Goal: Task Accomplishment & Management: Manage account settings

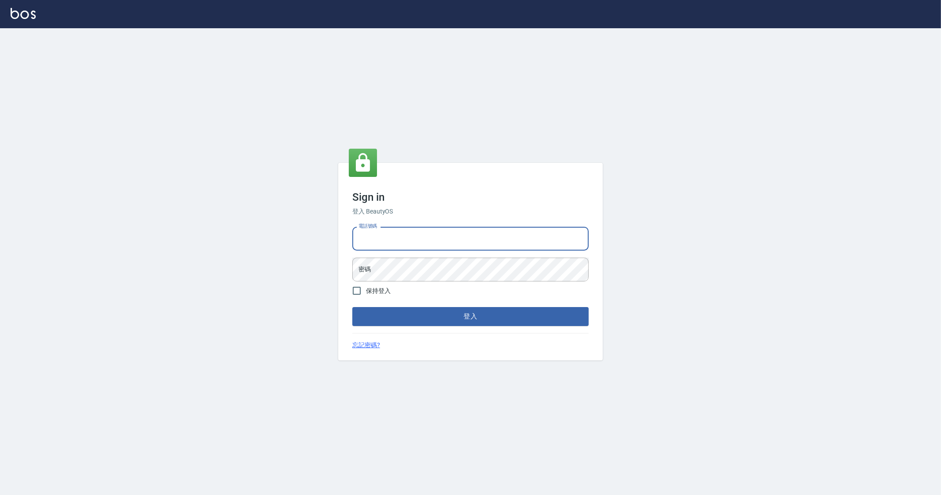
type input "0912345"
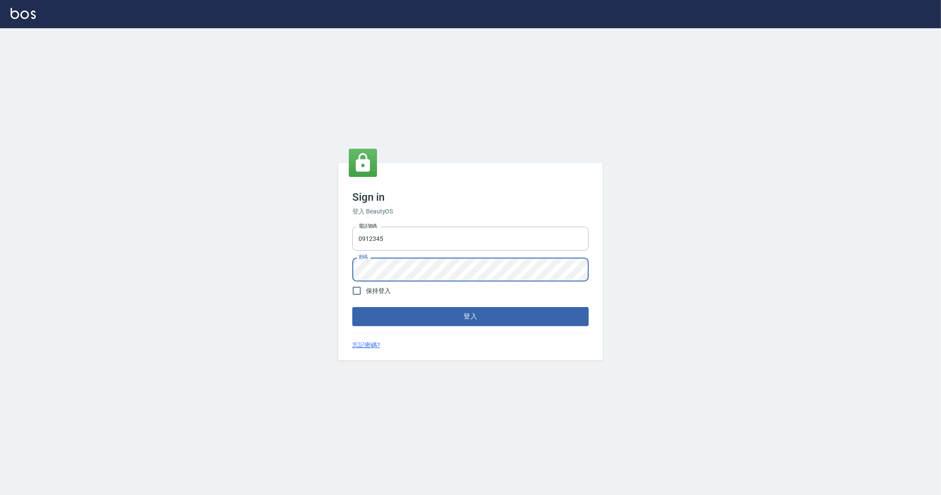
click at [352, 307] on button "登入" at bounding box center [470, 316] width 236 height 19
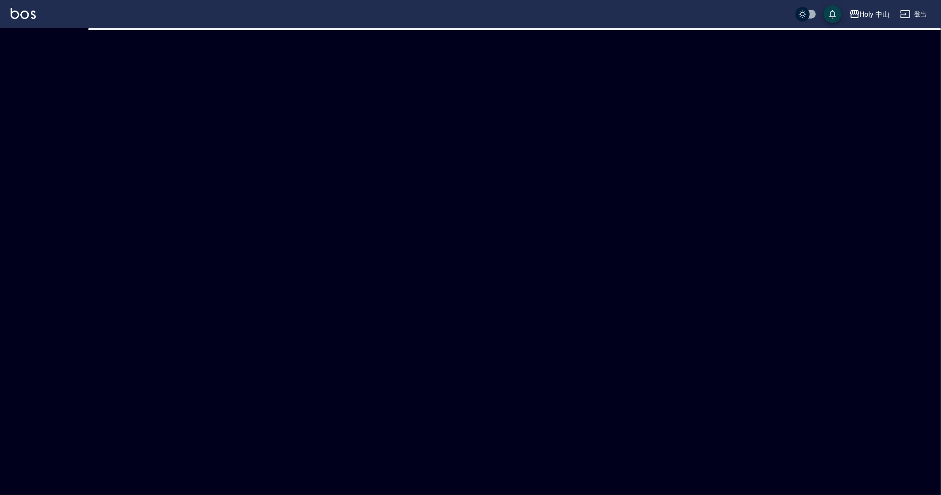
checkbox input "true"
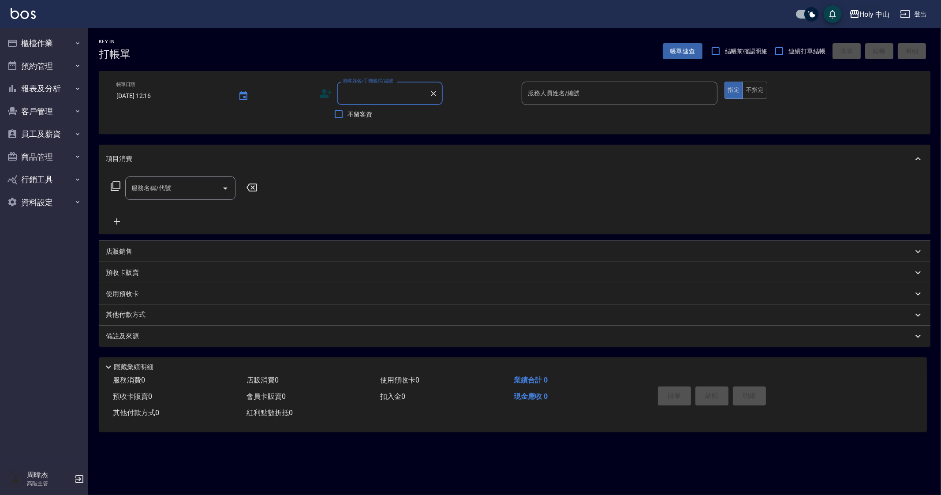
click at [863, 17] on div "Holy 中山" at bounding box center [875, 14] width 30 height 11
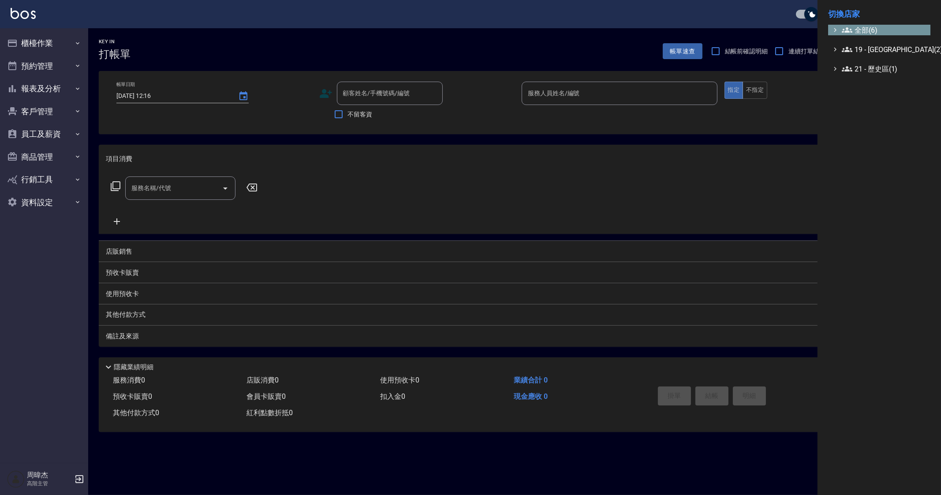
click at [874, 32] on span "全部(6)" at bounding box center [884, 30] width 85 height 11
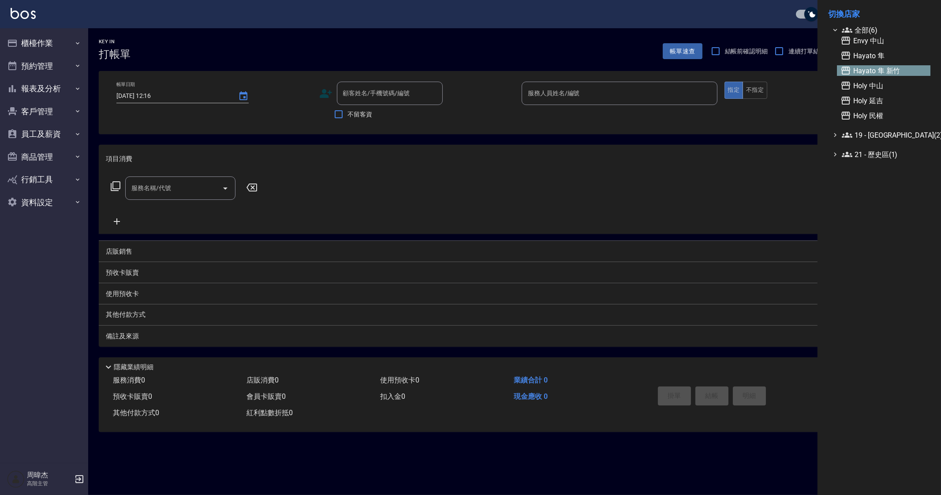
click at [906, 67] on span "Hayato 隼 新竹" at bounding box center [884, 70] width 86 height 11
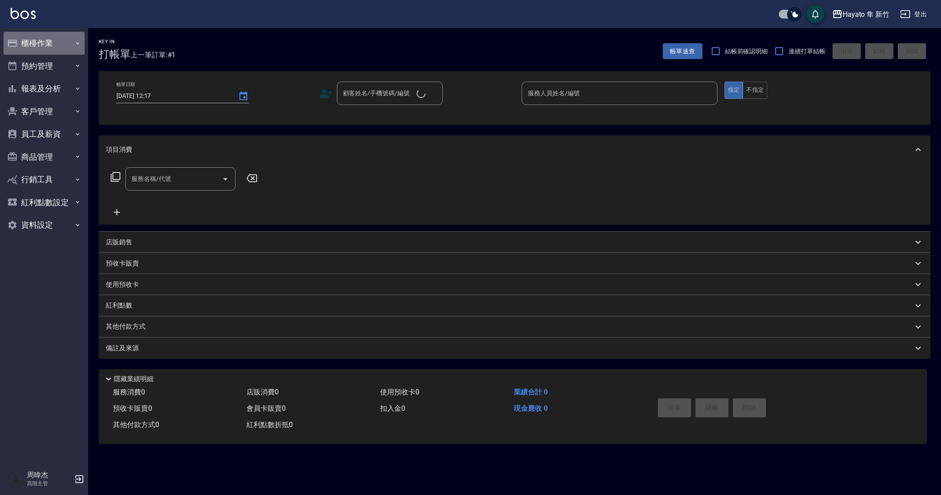
click at [26, 43] on button "櫃檯作業" at bounding box center [44, 43] width 81 height 23
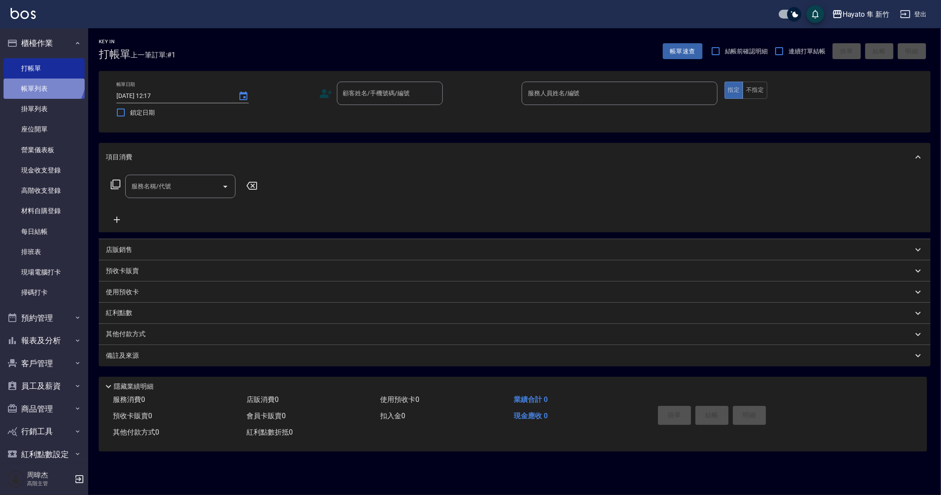
drag, startPoint x: 39, startPoint y: 78, endPoint x: 41, endPoint y: 82, distance: 4.9
click at [39, 79] on link "帳單列表" at bounding box center [44, 89] width 81 height 20
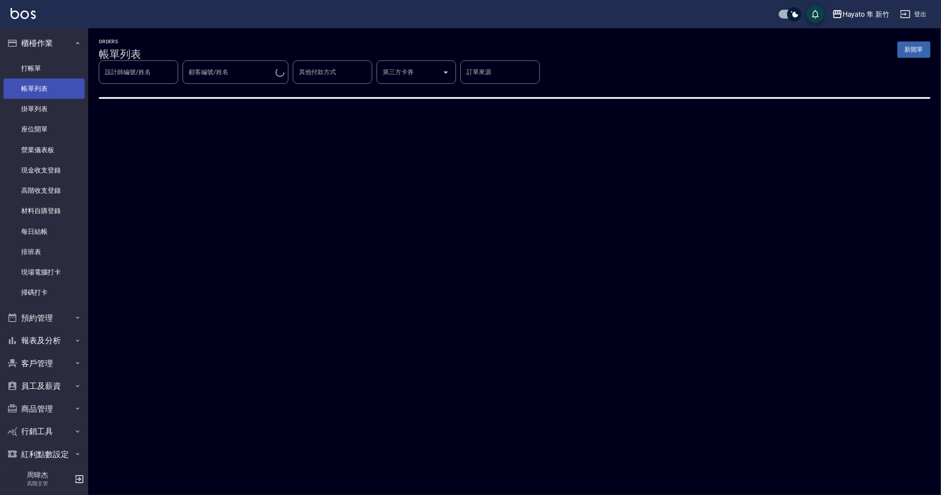
click at [53, 97] on link "帳單列表" at bounding box center [44, 89] width 81 height 20
click at [52, 95] on link "帳單列表" at bounding box center [44, 89] width 81 height 20
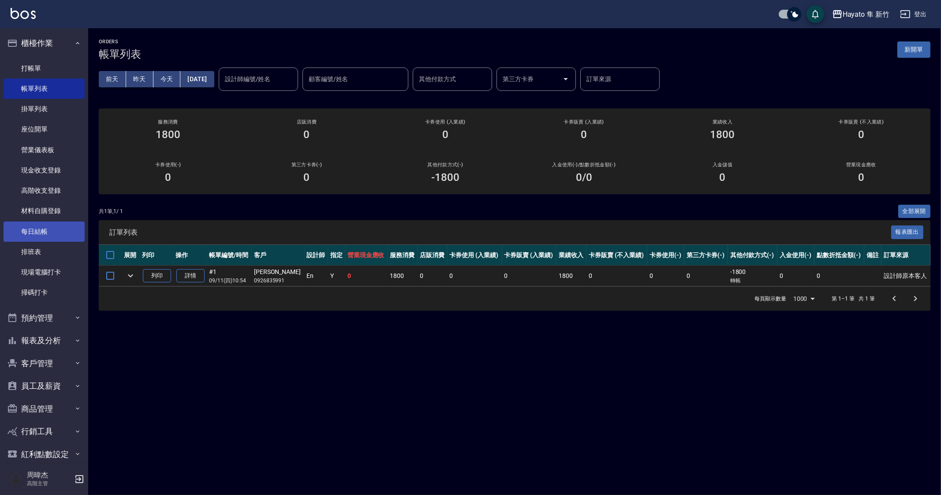
click at [56, 229] on link "每日結帳" at bounding box center [44, 231] width 81 height 20
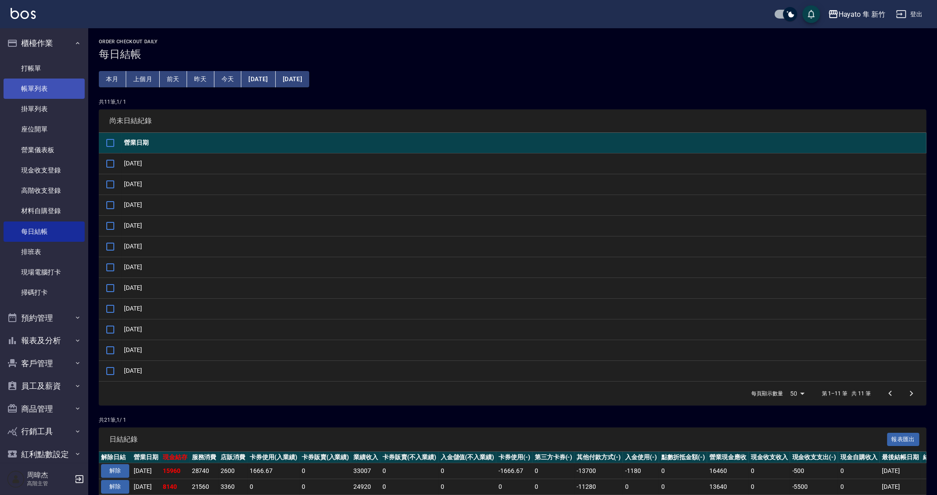
click at [44, 85] on link "帳單列表" at bounding box center [44, 89] width 81 height 20
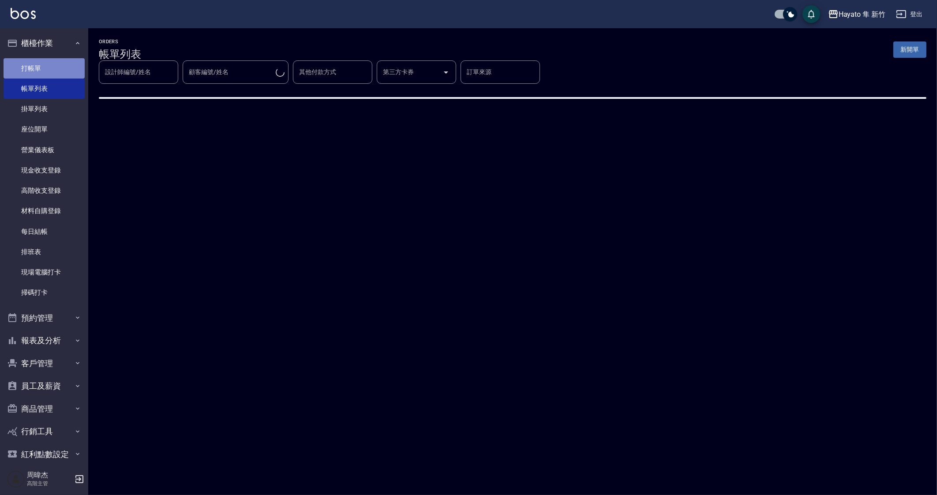
click at [50, 69] on link "打帳單" at bounding box center [44, 68] width 81 height 20
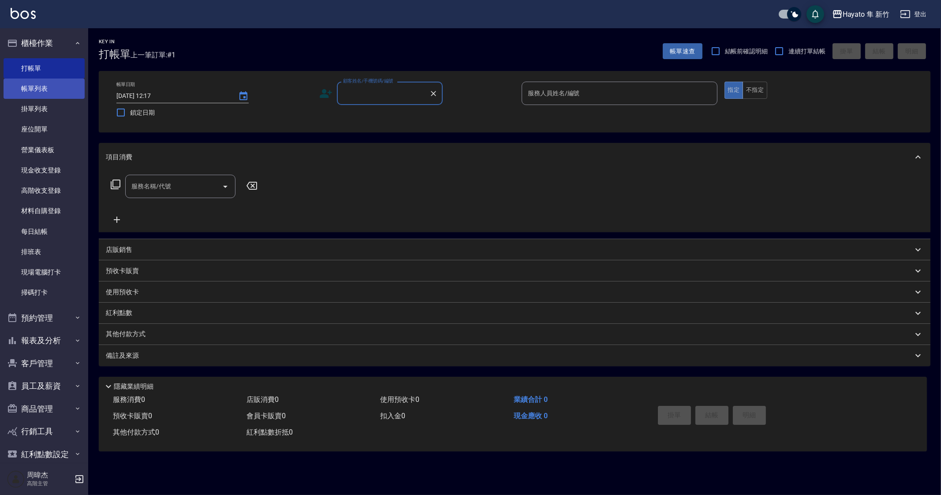
click at [36, 87] on link "帳單列表" at bounding box center [44, 89] width 81 height 20
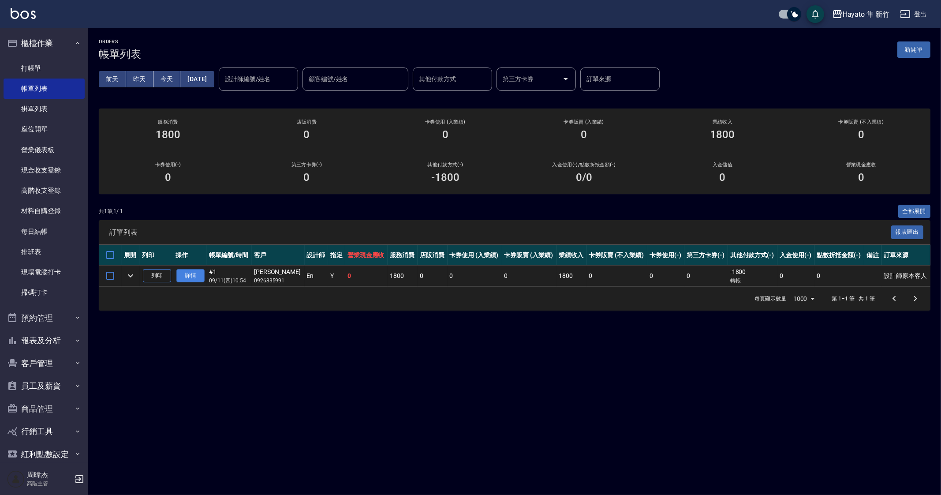
click at [184, 277] on link "詳情" at bounding box center [190, 276] width 28 height 14
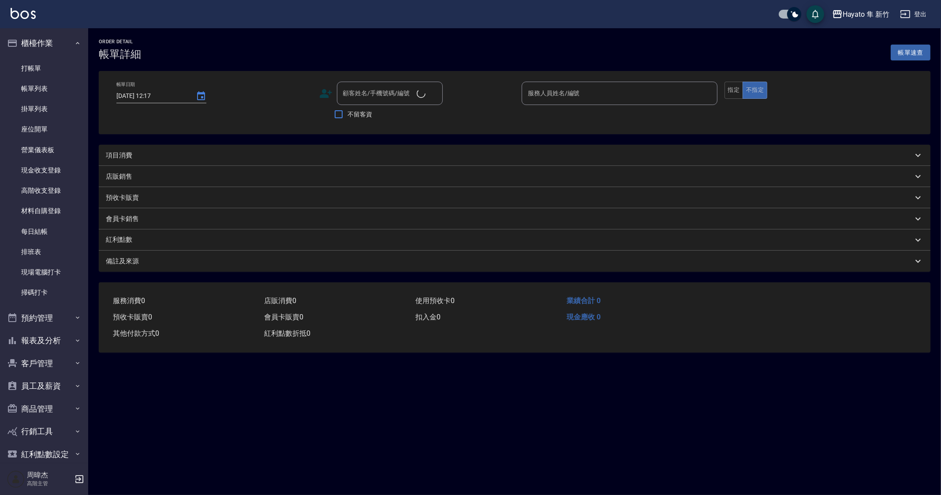
type input "2025/09/11 10:54"
type input "En(無代號)"
type input "設計師原本客人"
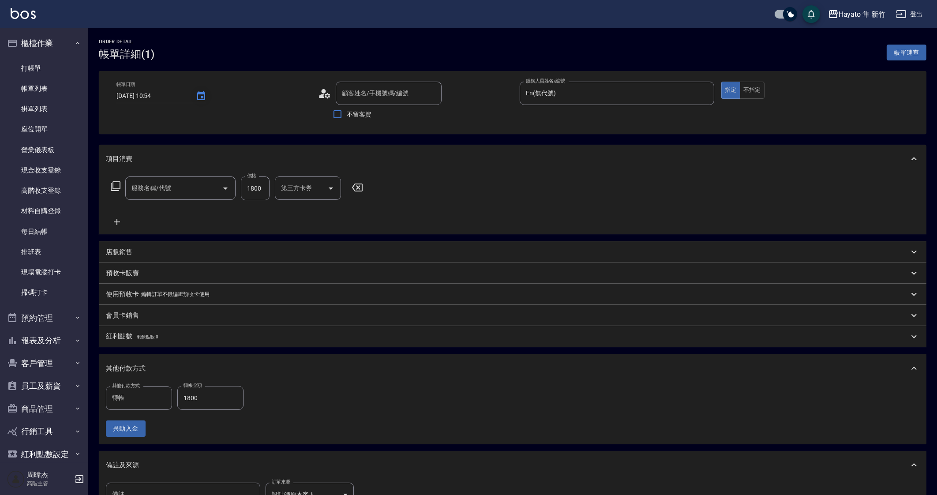
type input "蔡嘉玲/0926835991/"
type input "C 染髮(701)"
click at [198, 100] on icon "Choose date, selected date is 2025-09-11" at bounding box center [201, 96] width 11 height 11
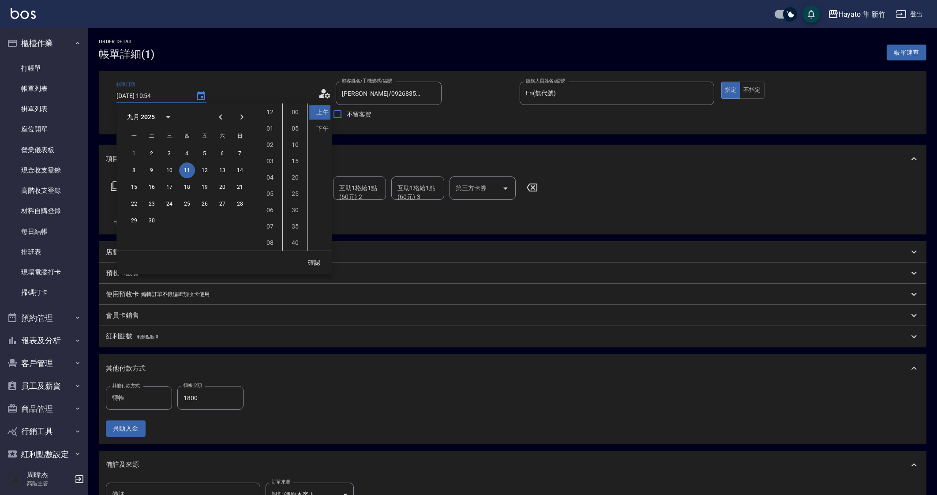
scroll to position [49, 0]
click at [221, 115] on icon "Previous month" at bounding box center [220, 116] width 3 height 5
click at [226, 220] on button "30" at bounding box center [222, 221] width 16 height 16
type input "2025/08/30 10:54"
click at [313, 263] on button "確認" at bounding box center [314, 263] width 28 height 16
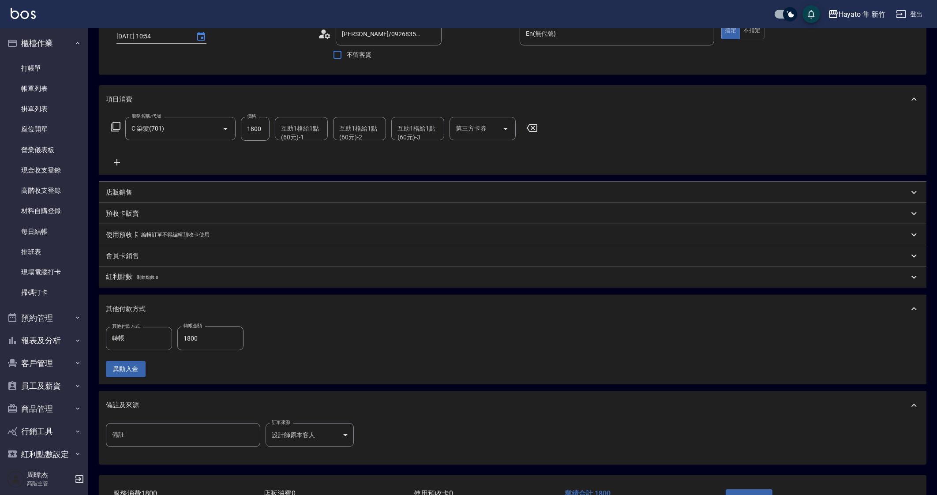
scroll to position [123, 0]
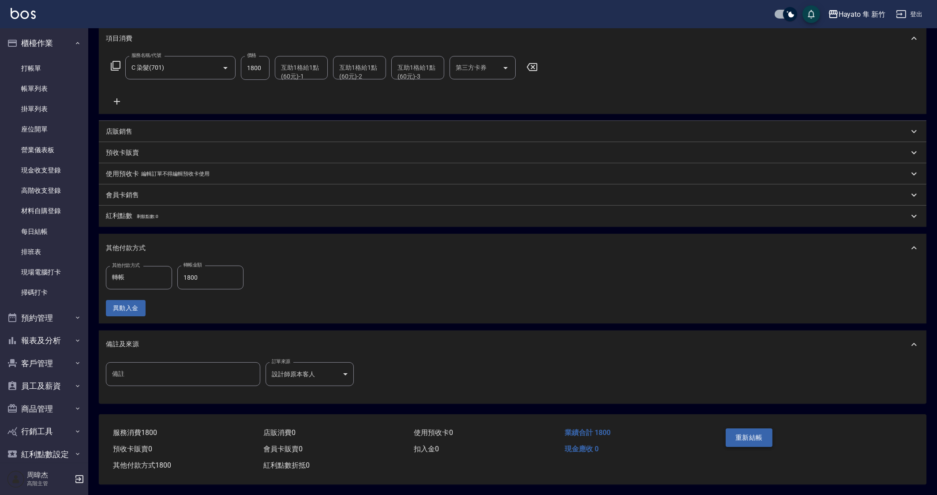
click at [750, 436] on button "重新結帳" at bounding box center [749, 437] width 47 height 19
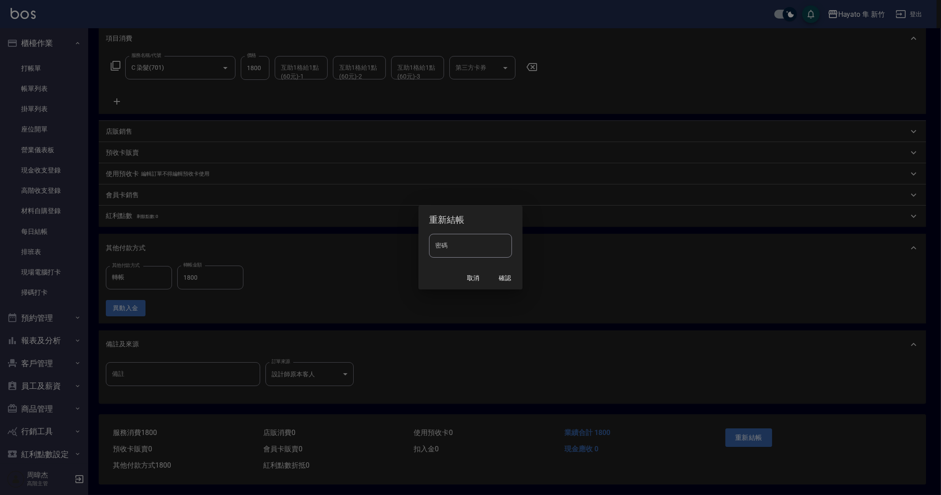
click at [465, 257] on input "密碼" at bounding box center [470, 246] width 83 height 24
type input "****"
click at [508, 289] on div "取消 確認" at bounding box center [471, 277] width 104 height 23
click at [508, 279] on button "確認" at bounding box center [505, 278] width 28 height 16
click at [468, 243] on input "密碼" at bounding box center [470, 246] width 83 height 24
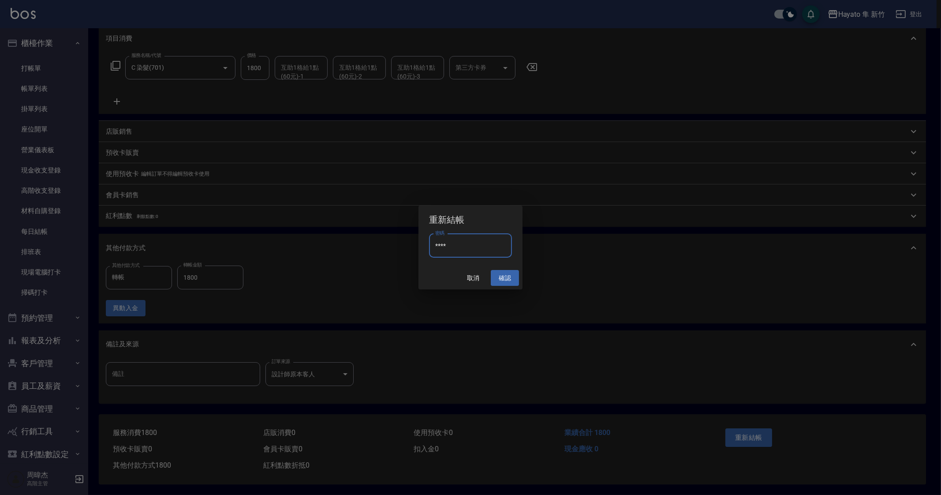
type input "****"
click at [507, 279] on button "確認" at bounding box center [505, 278] width 28 height 16
click at [62, 194] on div "重新結帳 密碼 密碼 取消 確認" at bounding box center [470, 247] width 941 height 495
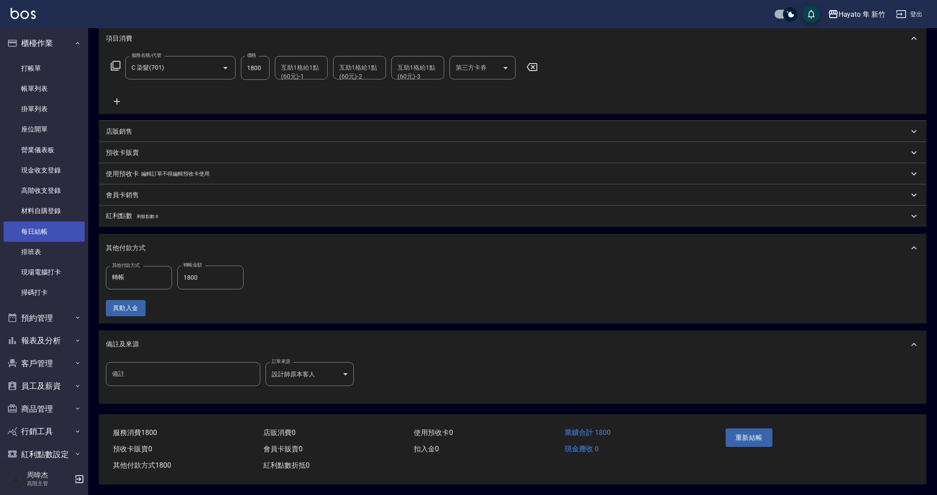
click at [62, 222] on link "每日結帳" at bounding box center [44, 231] width 81 height 20
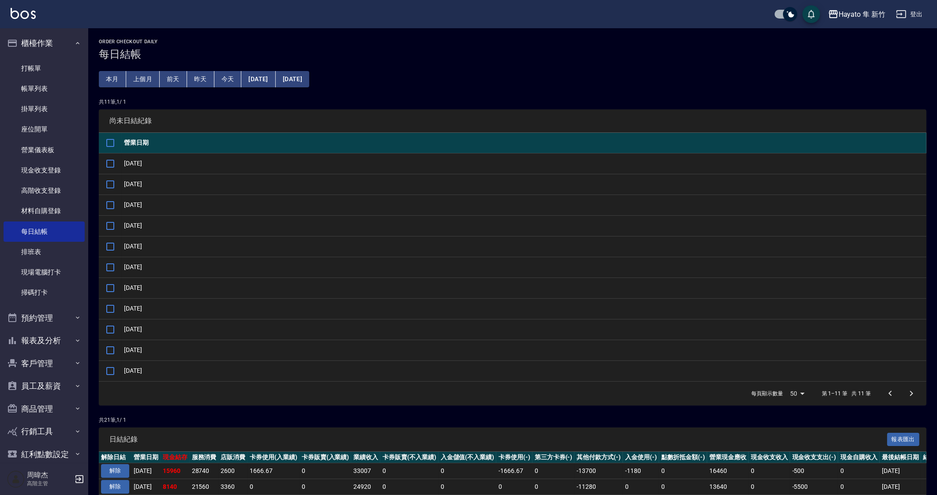
click at [134, 85] on button "上個月" at bounding box center [143, 79] width 34 height 16
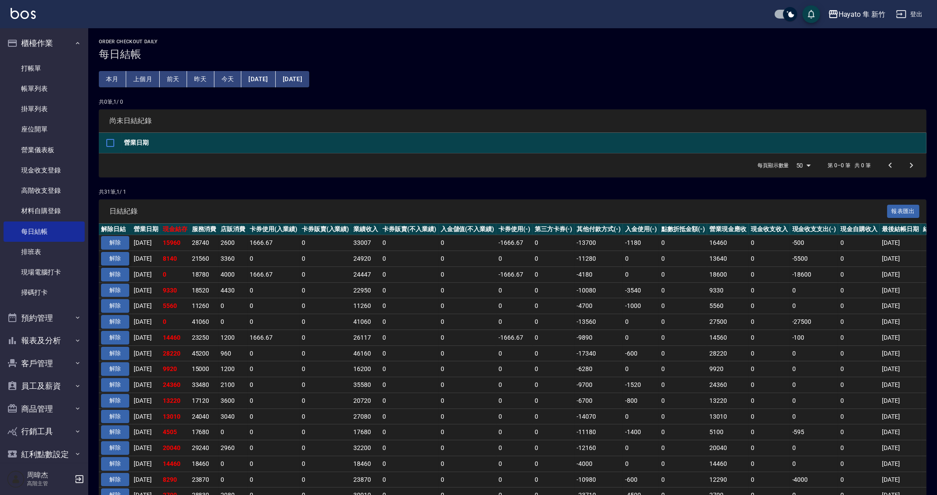
click at [116, 259] on button "解除" at bounding box center [115, 259] width 28 height 14
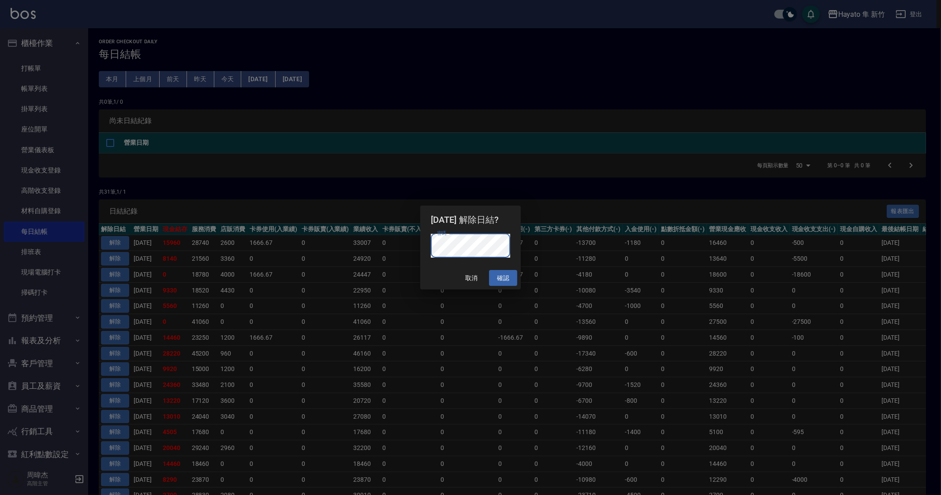
click at [509, 277] on button "確認" at bounding box center [503, 278] width 28 height 16
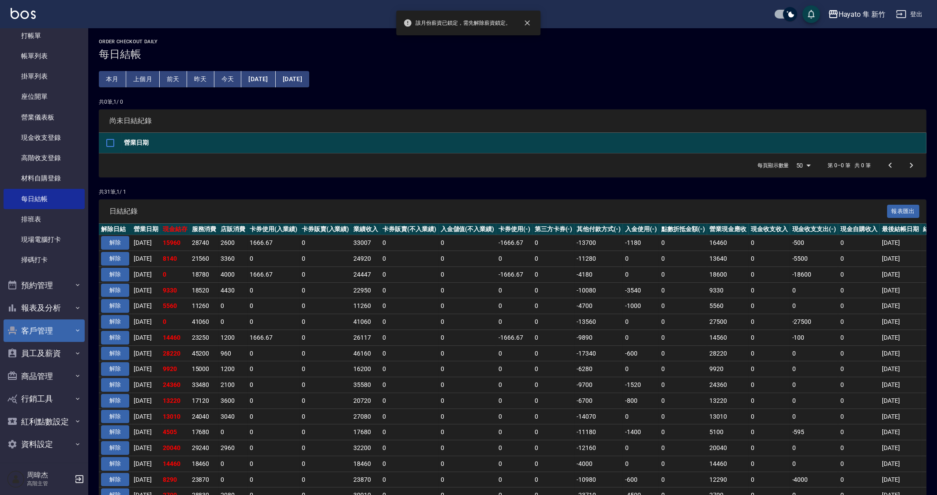
scroll to position [35, 0]
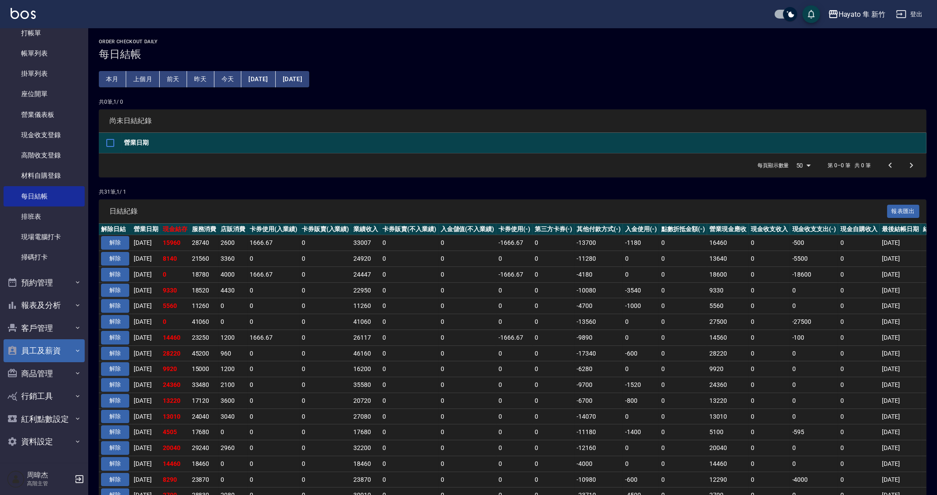
click at [67, 358] on button "員工及薪資" at bounding box center [44, 350] width 81 height 23
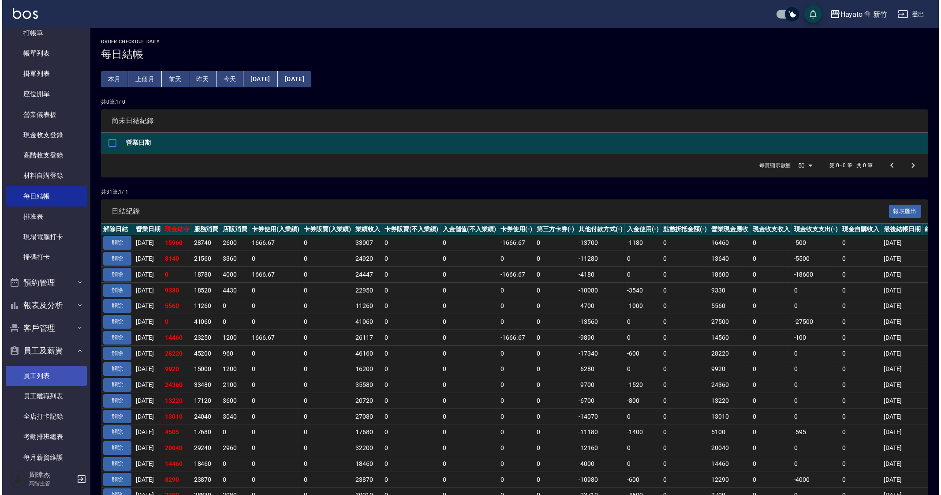
scroll to position [206, 0]
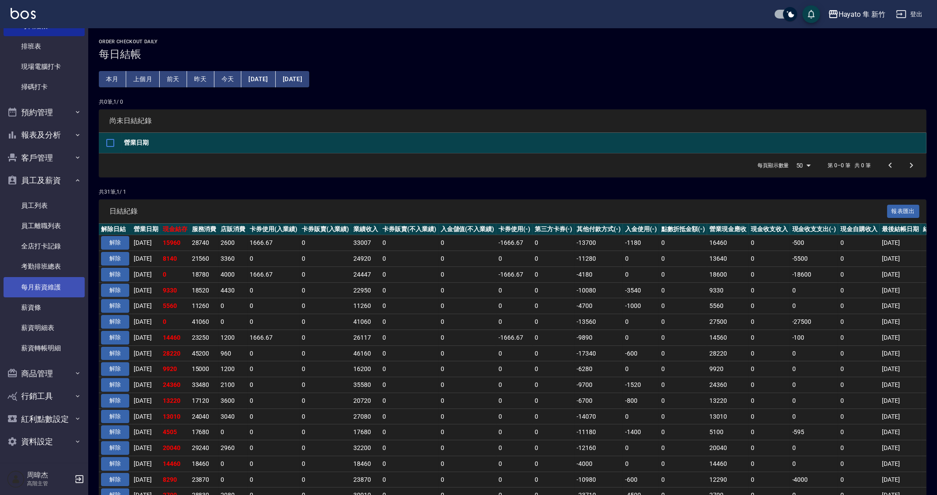
click at [52, 286] on link "每月薪資維護" at bounding box center [44, 287] width 81 height 20
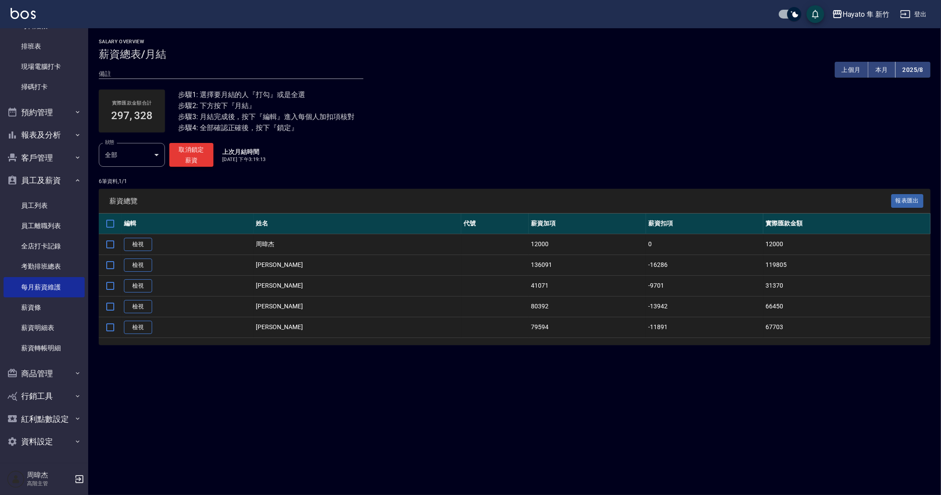
click at [204, 157] on button "取消鎖定薪資" at bounding box center [191, 155] width 44 height 24
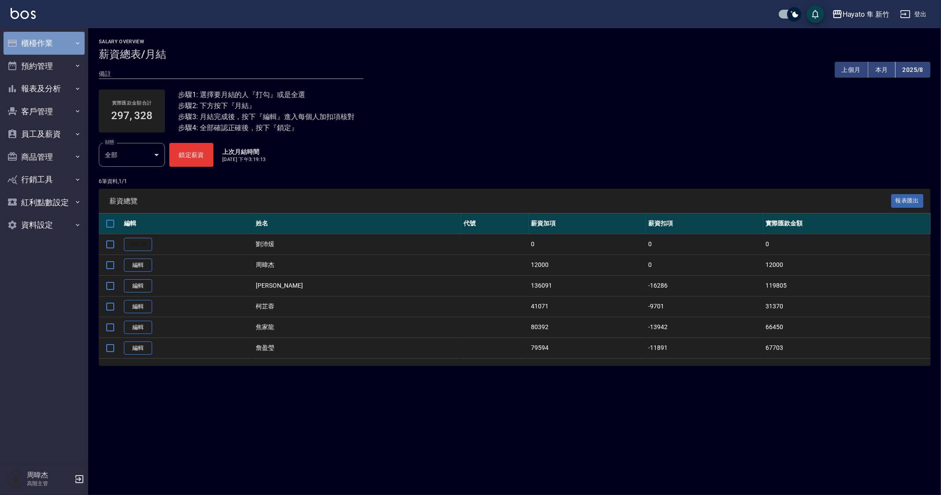
click at [57, 49] on button "櫃檯作業" at bounding box center [44, 43] width 81 height 23
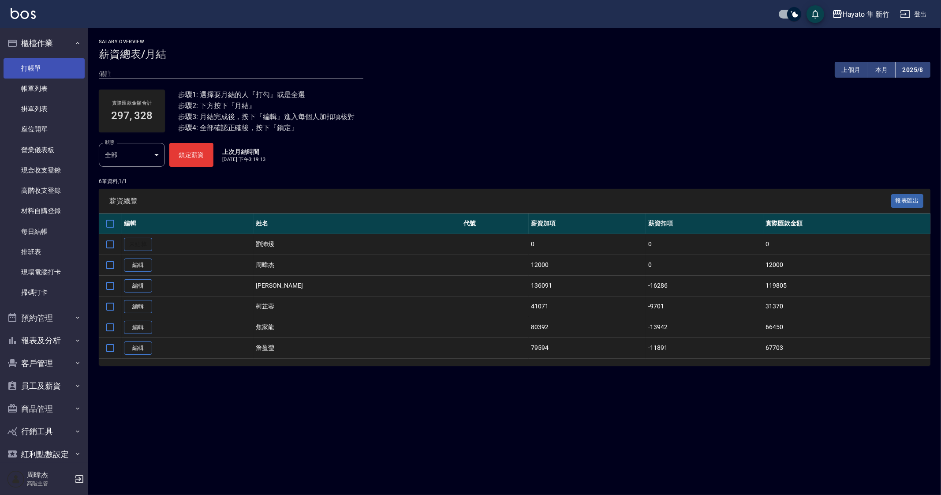
click at [66, 68] on link "打帳單" at bounding box center [44, 68] width 81 height 20
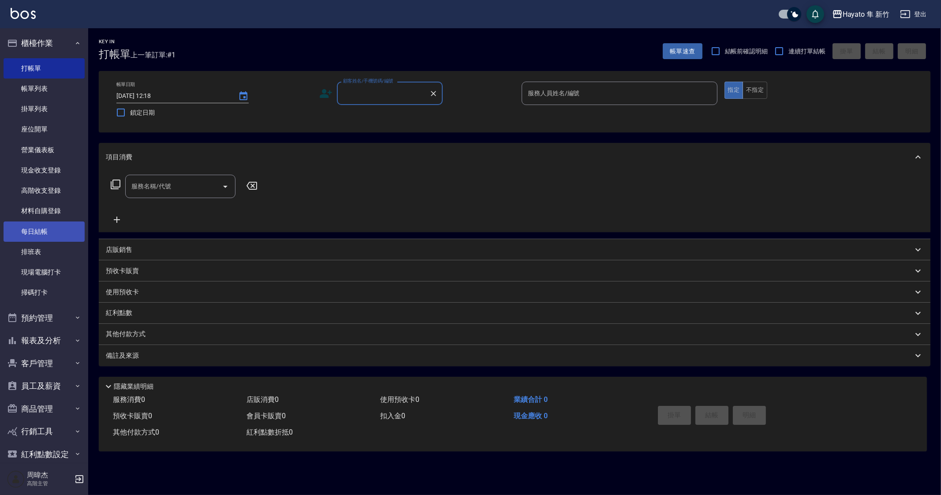
click at [70, 233] on link "每日結帳" at bounding box center [44, 231] width 81 height 20
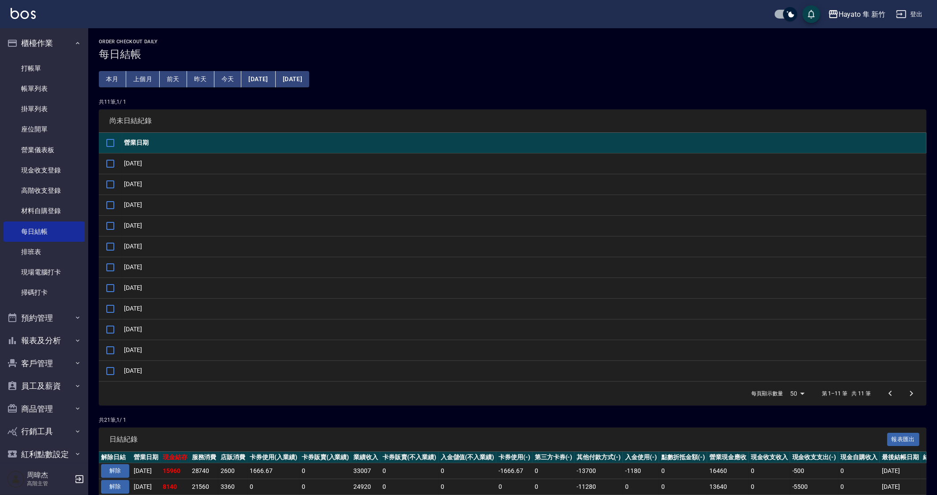
click at [128, 81] on button "上個月" at bounding box center [143, 79] width 34 height 16
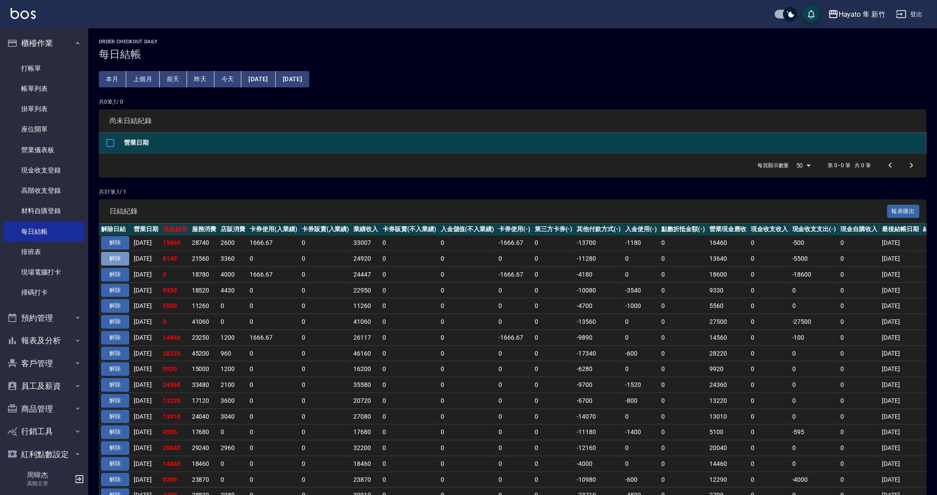
click at [115, 259] on button "解除" at bounding box center [115, 259] width 28 height 14
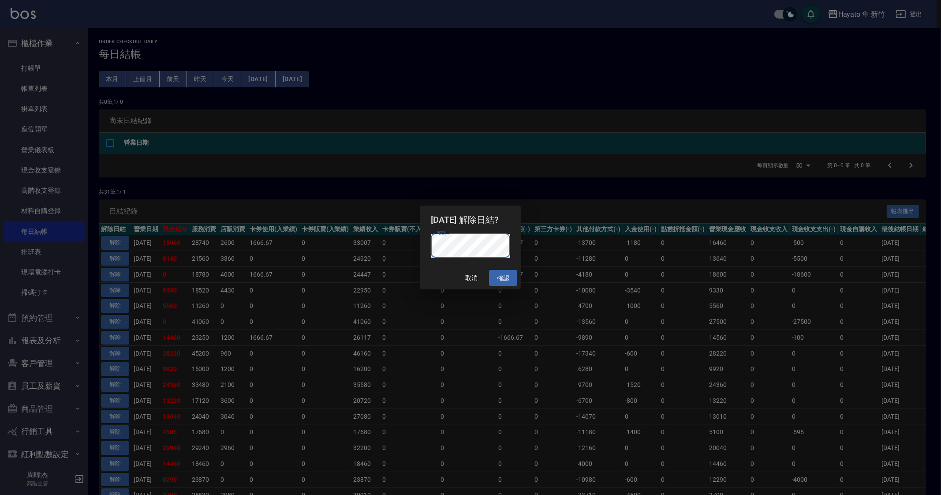
click at [511, 275] on button "確認" at bounding box center [503, 278] width 28 height 16
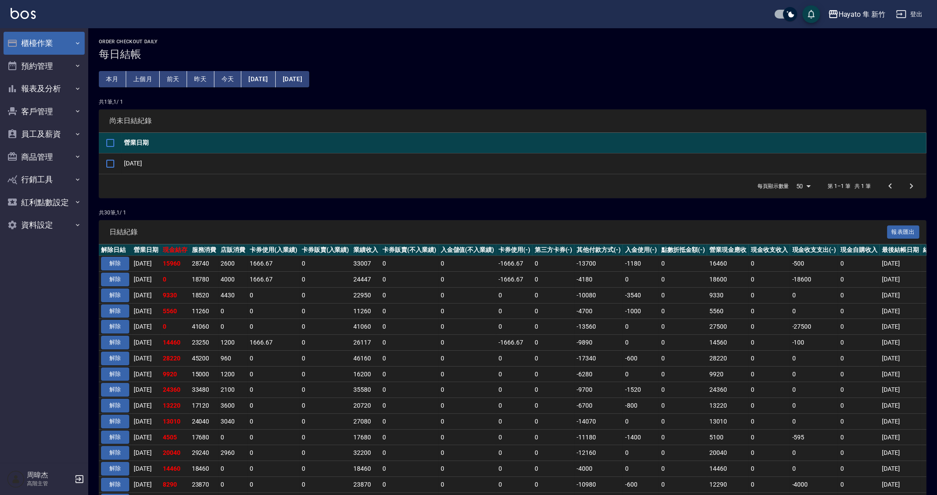
click at [51, 42] on button "櫃檯作業" at bounding box center [44, 43] width 81 height 23
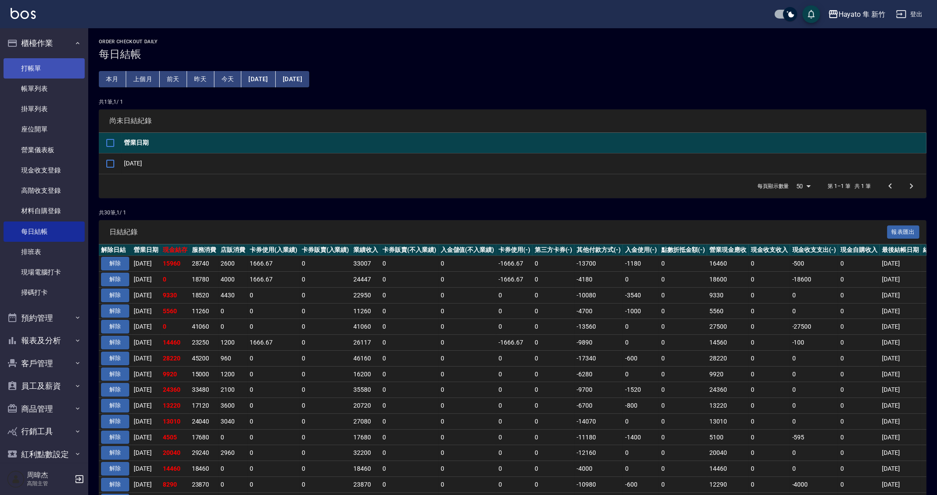
click at [59, 70] on link "打帳單" at bounding box center [44, 68] width 81 height 20
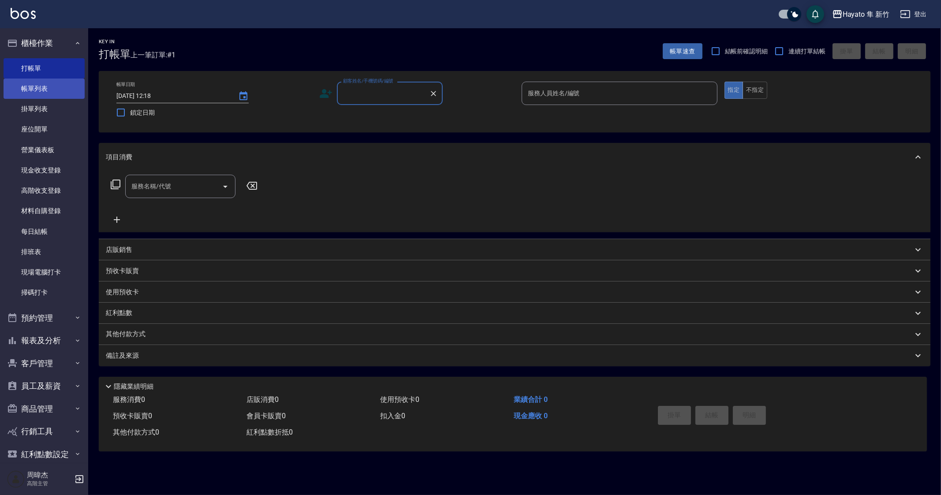
click at [63, 82] on link "帳單列表" at bounding box center [44, 89] width 81 height 20
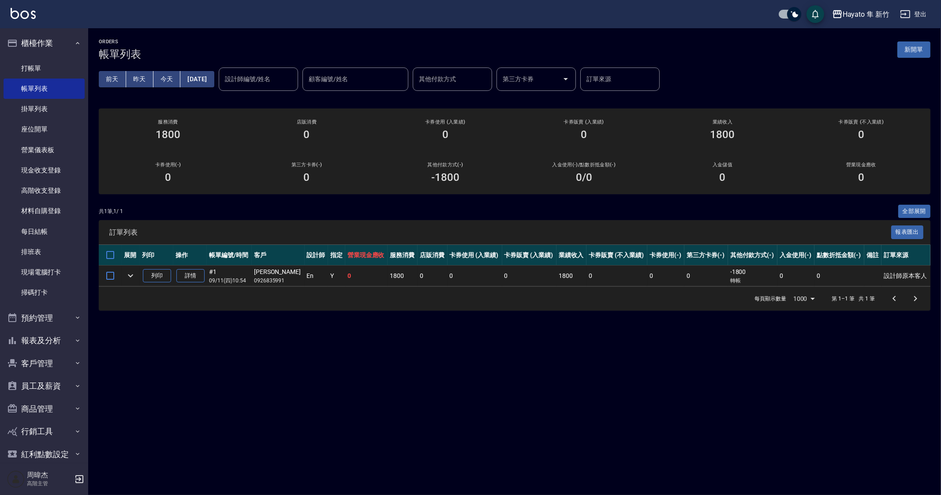
click at [210, 281] on td "#1 09/11 (四) 10:54" at bounding box center [229, 276] width 45 height 21
click at [205, 277] on link "詳情" at bounding box center [190, 276] width 28 height 14
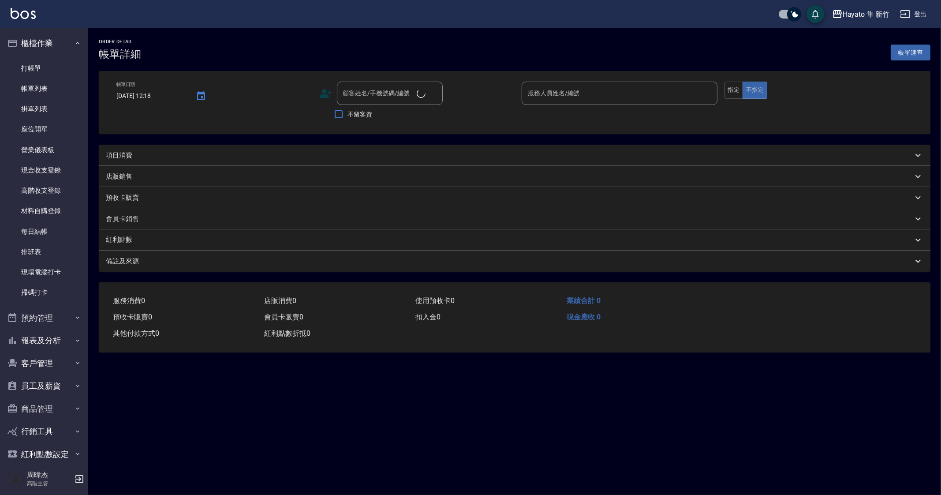
type input "2025/09/11 10:54"
type input "En(無代號)"
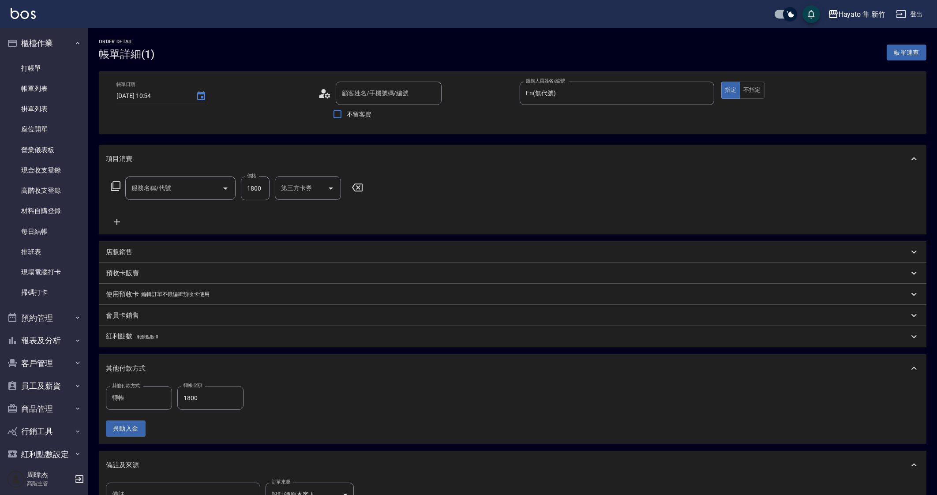
type input "蔡嘉玲/0926835991/"
type input "C 染髮(701)"
click at [196, 91] on icon "Choose date, selected date is 2025-09-11" at bounding box center [201, 96] width 11 height 11
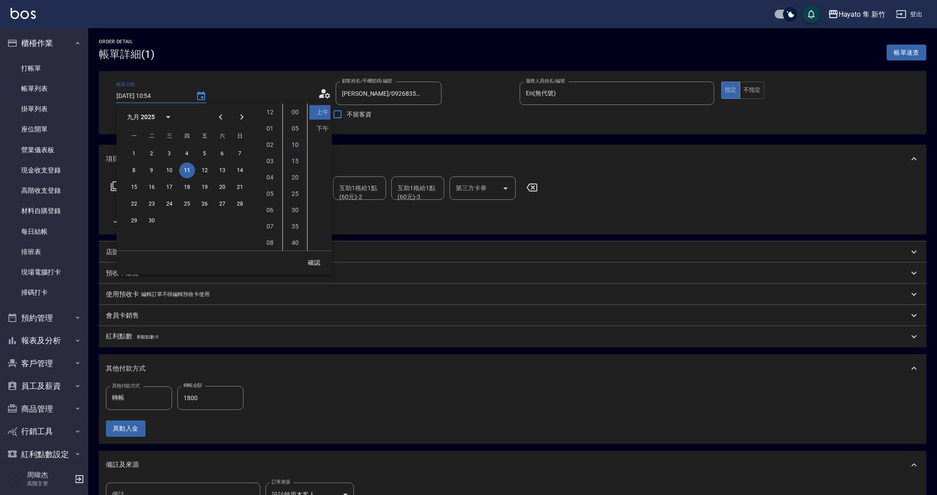
scroll to position [49, 0]
click at [219, 117] on icon "Previous month" at bounding box center [220, 116] width 3 height 5
click at [225, 218] on button "30" at bounding box center [222, 221] width 16 height 16
type input "2025/08/30 10:54"
click at [309, 259] on button "確認" at bounding box center [314, 263] width 28 height 16
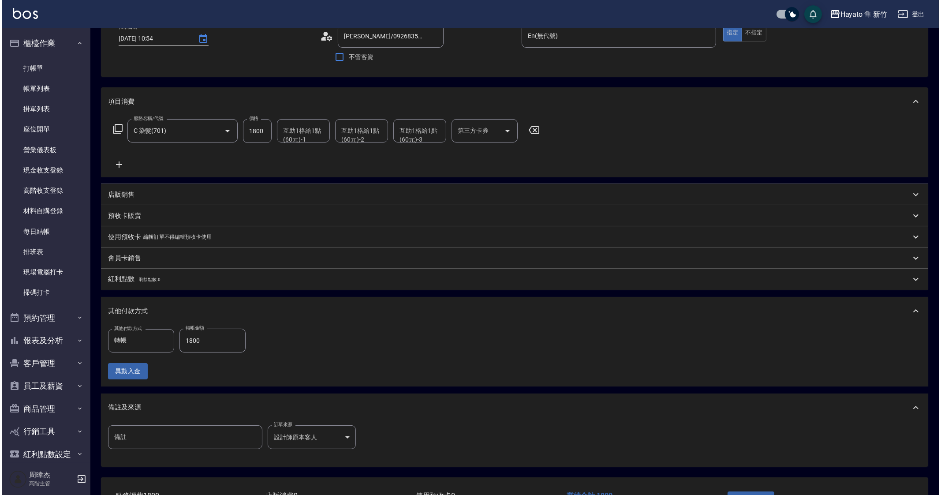
scroll to position [123, 0]
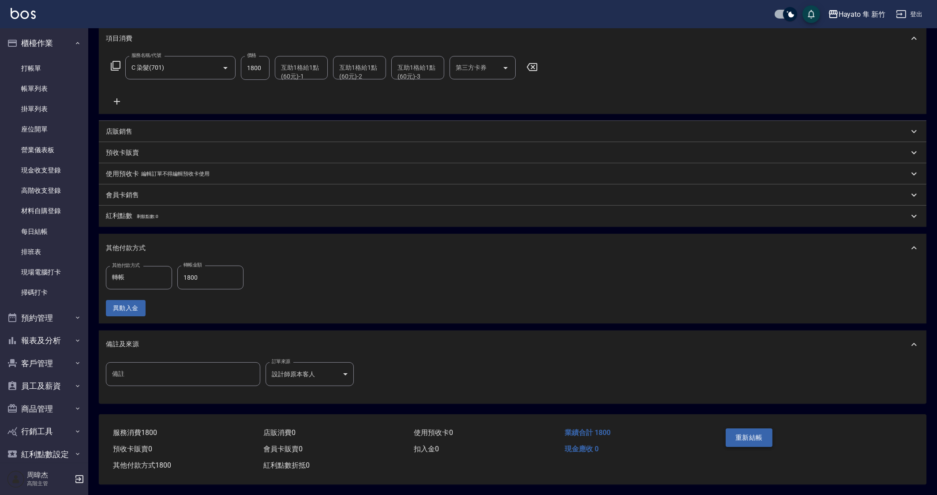
click at [757, 425] on div "重新結帳" at bounding box center [768, 444] width 92 height 38
click at [750, 433] on button "重新結帳" at bounding box center [749, 437] width 47 height 19
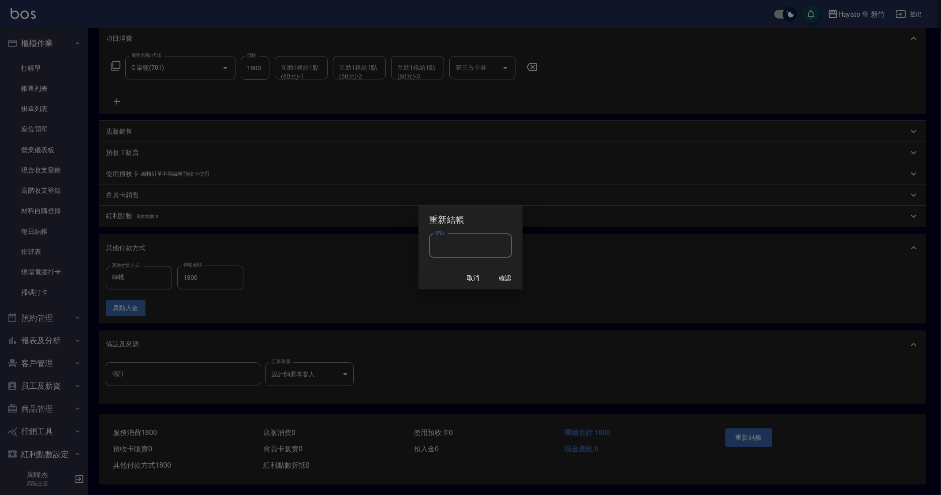
click at [485, 254] on input "密碼" at bounding box center [470, 246] width 83 height 24
type input "****"
click at [501, 279] on button "確認" at bounding box center [505, 278] width 28 height 16
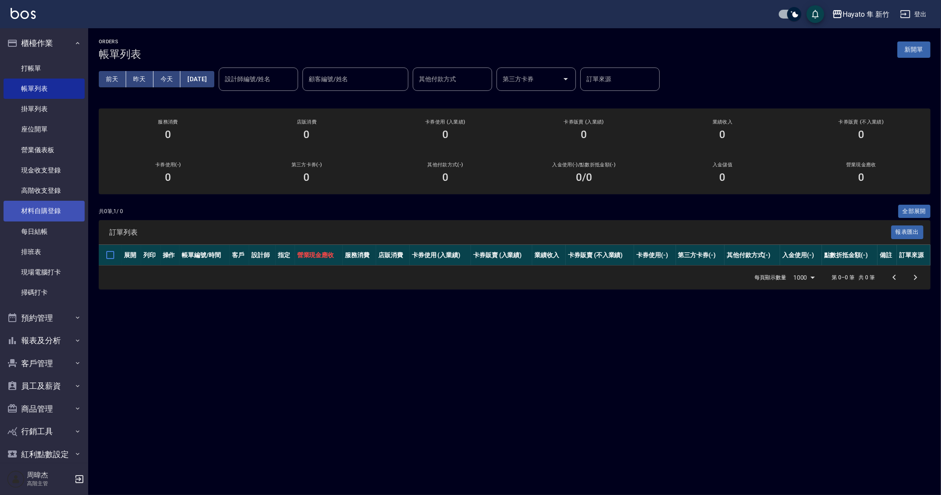
click at [45, 214] on link "材料自購登錄" at bounding box center [44, 211] width 81 height 20
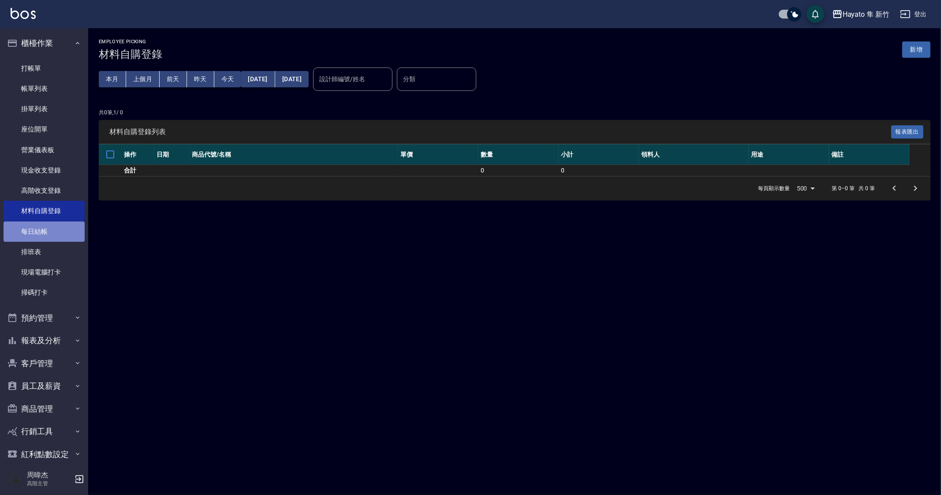
click at [60, 232] on link "每日結帳" at bounding box center [44, 231] width 81 height 20
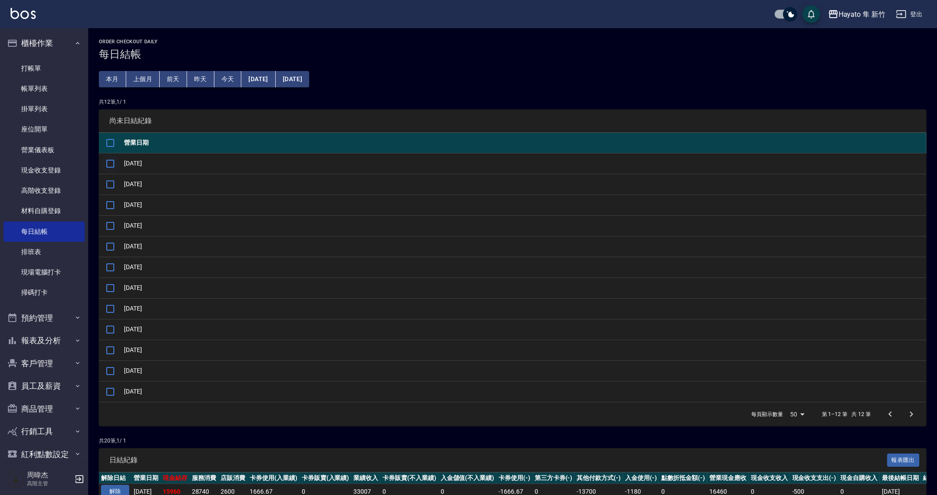
click at [111, 166] on input "checkbox" at bounding box center [110, 163] width 19 height 19
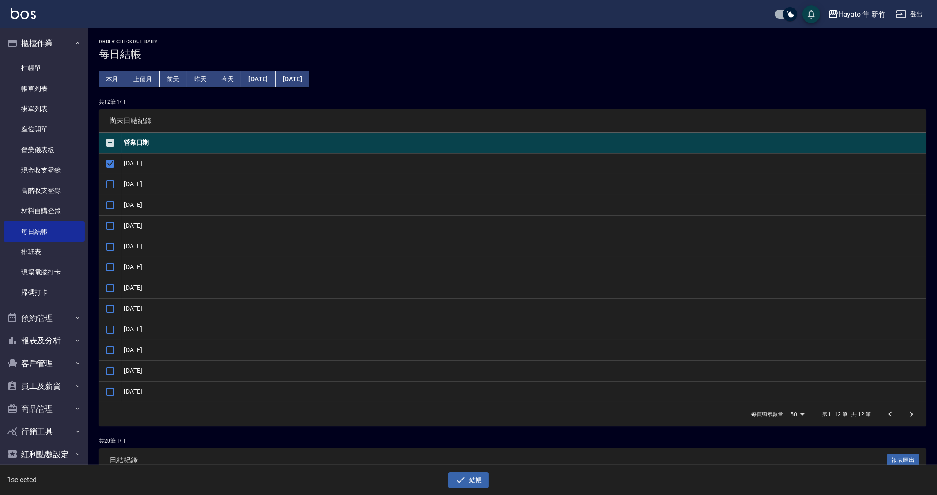
click at [473, 491] on div "1 selected 結帳" at bounding box center [468, 480] width 937 height 30
click at [480, 482] on button "結帳" at bounding box center [468, 480] width 41 height 16
click at [435, 43] on div "是否確認要日結 確定" at bounding box center [436, 31] width 49 height 36
click at [435, 38] on button "確定" at bounding box center [437, 36] width 28 height 14
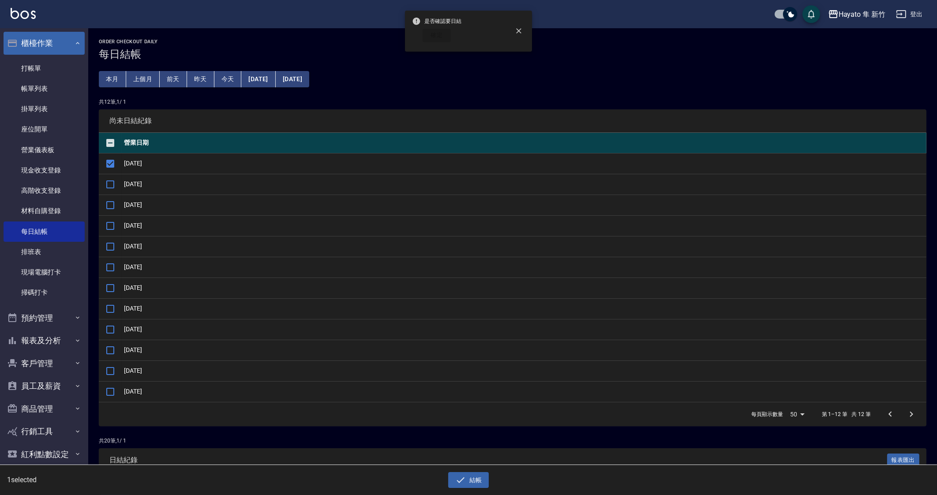
checkbox input "false"
click at [49, 44] on button "櫃檯作業" at bounding box center [44, 43] width 81 height 23
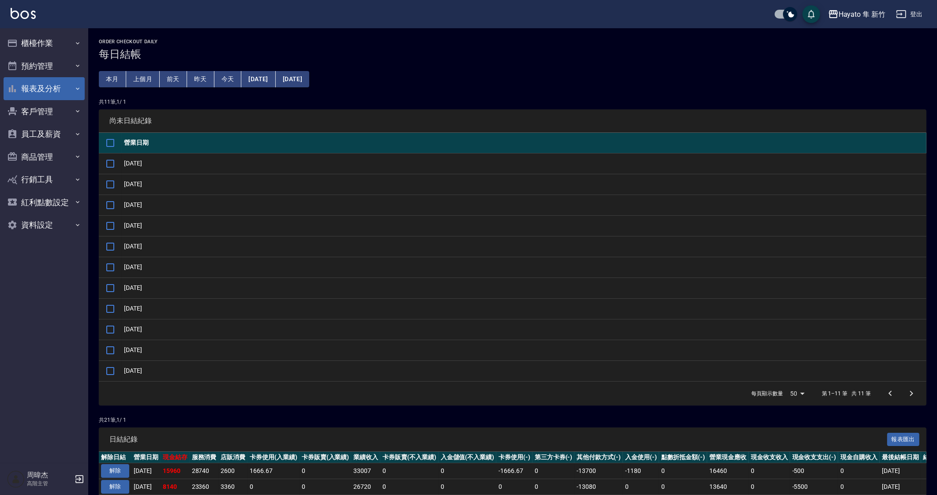
click at [59, 92] on button "報表及分析" at bounding box center [44, 88] width 81 height 23
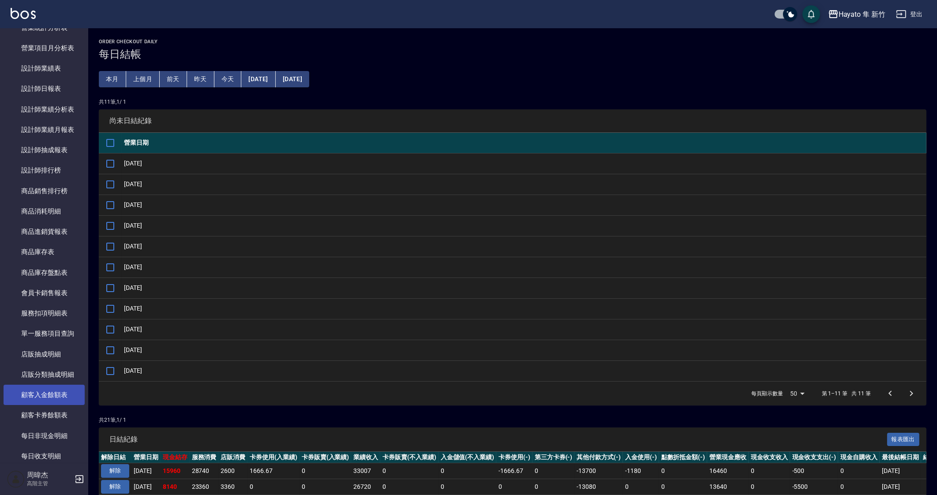
scroll to position [607, 0]
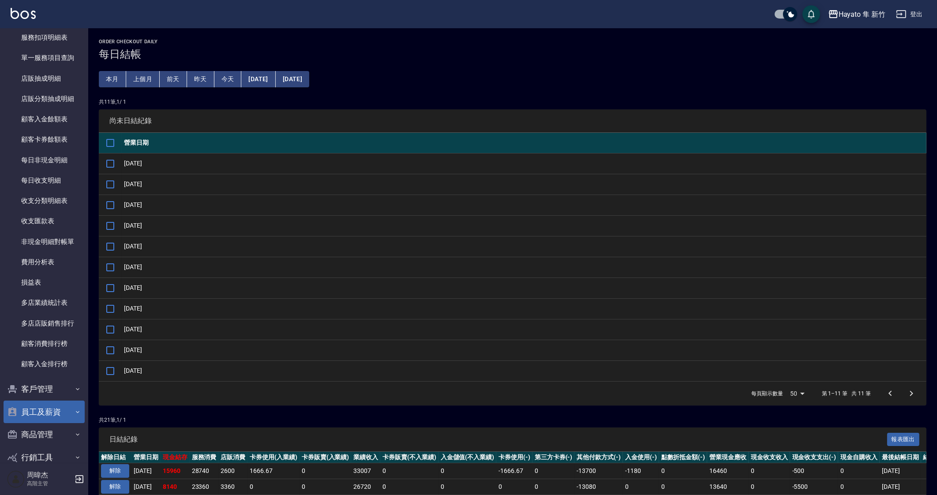
click at [63, 415] on button "員工及薪資" at bounding box center [44, 412] width 81 height 23
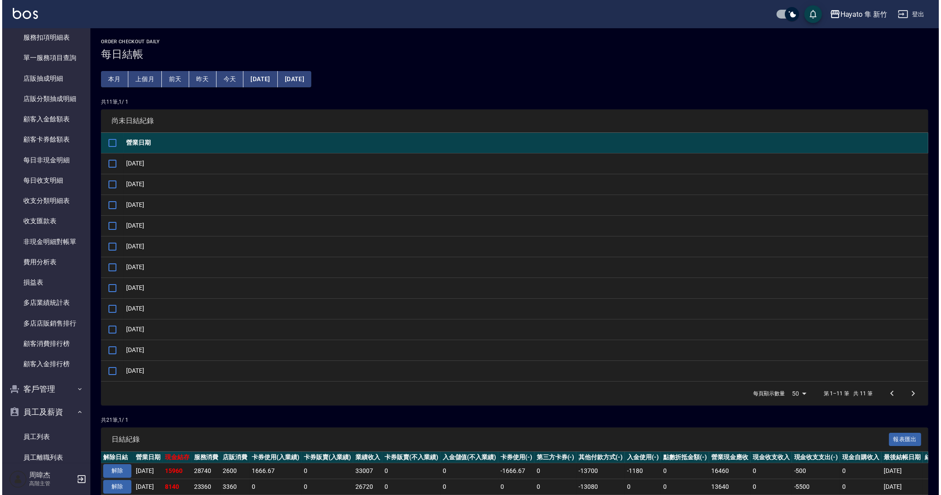
scroll to position [838, 0]
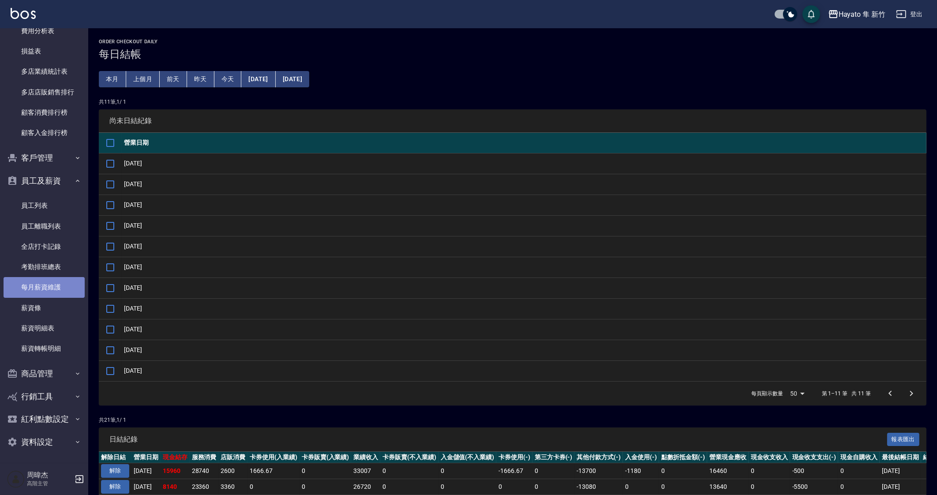
click at [55, 290] on link "每月薪資維護" at bounding box center [44, 287] width 81 height 20
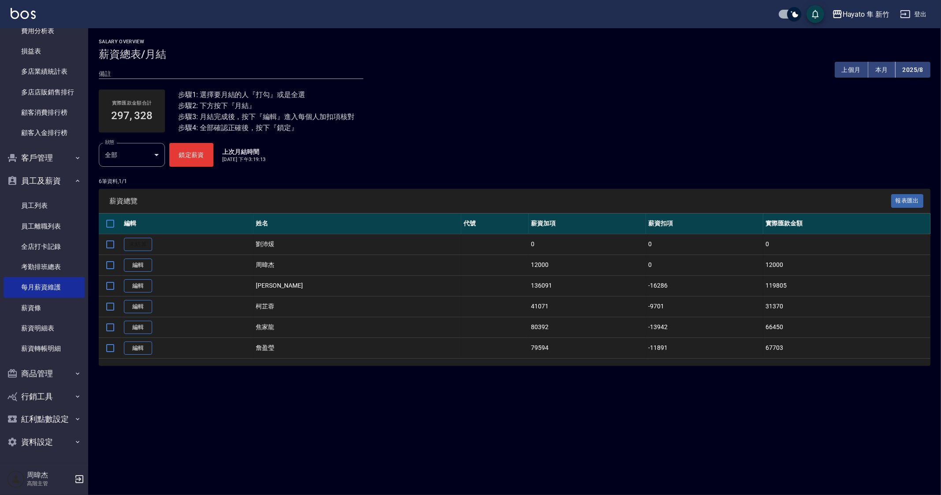
click at [201, 157] on button "鎖定薪資" at bounding box center [191, 155] width 44 height 24
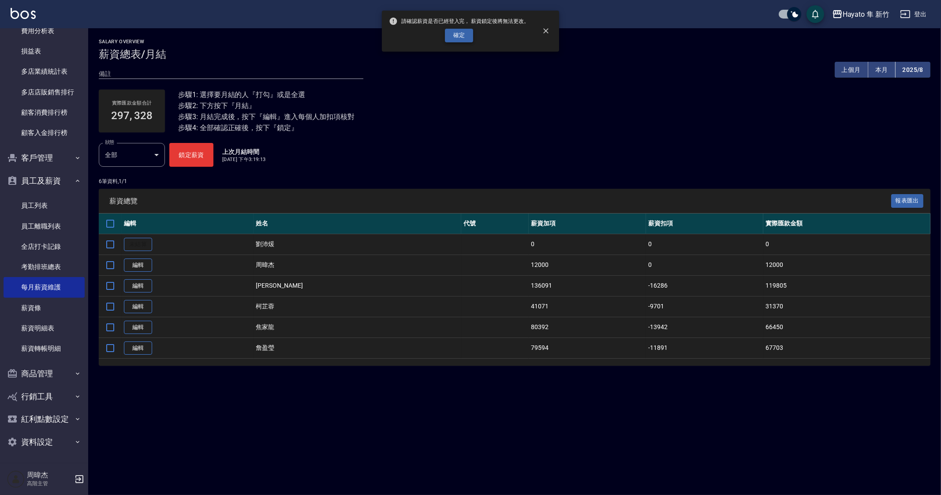
click at [457, 34] on button "確定" at bounding box center [459, 36] width 28 height 14
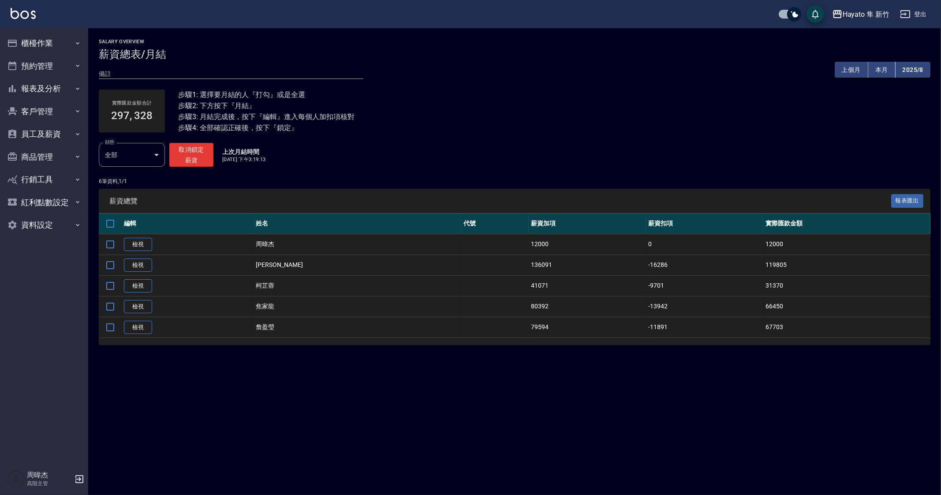
click at [598, 379] on div "Salary Overview 薪資總表/月結 備註 x 上個月 本月 2025/8 實際匯款金額合計 297, 328 步驟1: 選擇要月結的人『打勾』或是…" at bounding box center [470, 247] width 941 height 495
click at [393, 408] on div "Salary Overview 薪資總表/月結 備註 x 上個月 本月 2025/8 實際匯款金額合計 297, 328 步驟1: 選擇要月結的人『打勾』或是…" at bounding box center [470, 247] width 941 height 495
click at [18, 42] on button "櫃檯作業" at bounding box center [44, 43] width 81 height 23
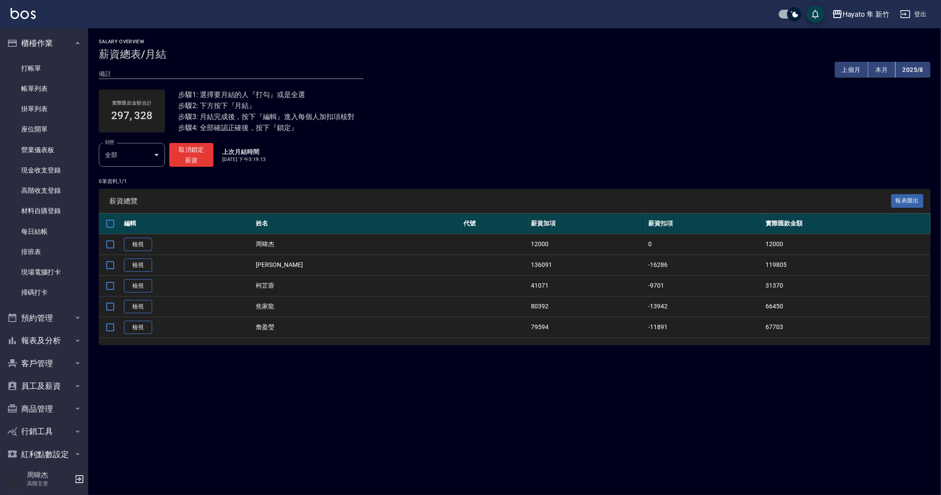
drag, startPoint x: 55, startPoint y: 62, endPoint x: 137, endPoint y: 94, distance: 88.0
click at [55, 62] on link "打帳單" at bounding box center [44, 68] width 81 height 20
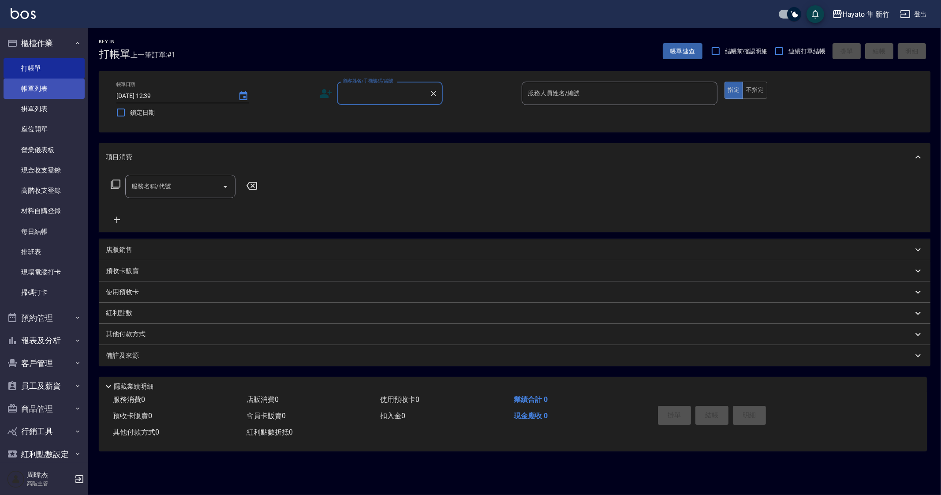
click at [52, 82] on link "帳單列表" at bounding box center [44, 89] width 81 height 20
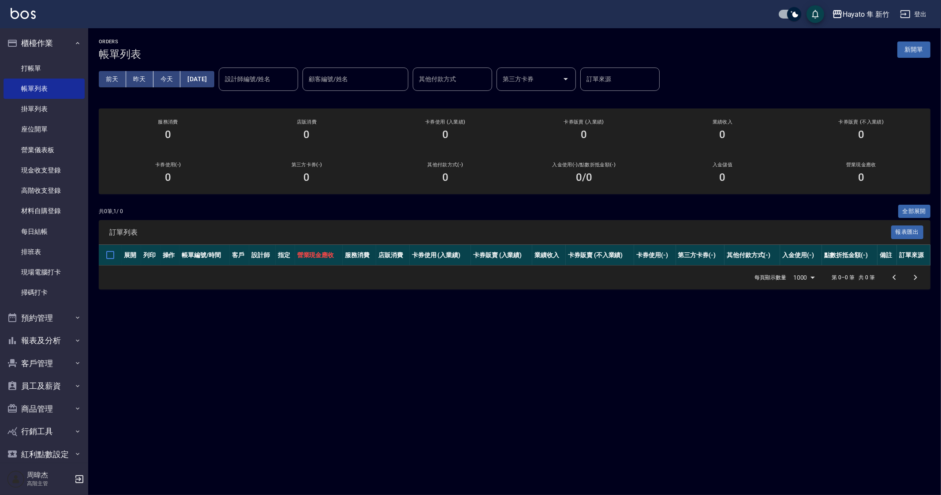
click at [579, 419] on div "ORDERS 帳單列表 新開單 [DATE] [DATE] [DATE] [DATE] 設計師編號/姓名 設計師編號/姓名 顧客編號/姓名 顧客編號/姓名 其…" at bounding box center [470, 247] width 941 height 495
click at [348, 397] on div "ORDERS 帳單列表 新開單 [DATE] [DATE] [DATE] [DATE] 設計師編號/姓名 設計師編號/姓名 顧客編號/姓名 顧客編號/姓名 其…" at bounding box center [470, 247] width 941 height 495
click at [574, 442] on div "ORDERS 帳單列表 新開單 [DATE] [DATE] [DATE] [DATE] 設計師編號/姓名 設計師編號/姓名 顧客編號/姓名 顧客編號/姓名 其…" at bounding box center [470, 247] width 941 height 495
click at [263, 361] on div "ORDERS 帳單列表 新開單 [DATE] [DATE] [DATE] [DATE] 設計師編號/姓名 設計師編號/姓名 顧客編號/姓名 顧客編號/姓名 其…" at bounding box center [470, 247] width 941 height 495
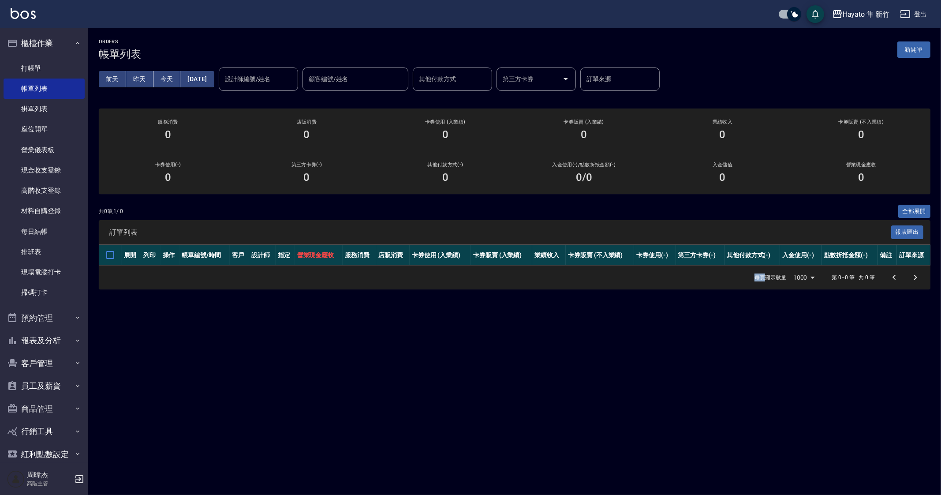
click at [600, 401] on div "ORDERS 帳單列表 新開單 [DATE] [DATE] [DATE] [DATE] 設計師編號/姓名 設計師編號/姓名 顧客編號/姓名 顧客編號/姓名 其…" at bounding box center [470, 247] width 941 height 495
click at [600, 404] on div "ORDERS 帳單列表 新開單 [DATE] [DATE] [DATE] [DATE] 設計師編號/姓名 設計師編號/姓名 顧客編號/姓名 顧客編號/姓名 其…" at bounding box center [470, 247] width 941 height 495
click at [593, 377] on div "ORDERS 帳單列表 新開單 [DATE] [DATE] [DATE] [DATE] 設計師編號/姓名 設計師編號/姓名 顧客編號/姓名 顧客編號/姓名 其…" at bounding box center [470, 247] width 941 height 495
click at [314, 343] on div "ORDERS 帳單列表 新開單 [DATE] [DATE] [DATE] [DATE] 設計師編號/姓名 設計師編號/姓名 顧客編號/姓名 顧客編號/姓名 其…" at bounding box center [470, 247] width 941 height 495
click at [860, 334] on div "ORDERS 帳單列表 新開單 [DATE] [DATE] [DATE] [DATE] 設計師編號/姓名 設計師編號/姓名 顧客編號/姓名 顧客編號/姓名 其…" at bounding box center [470, 247] width 941 height 495
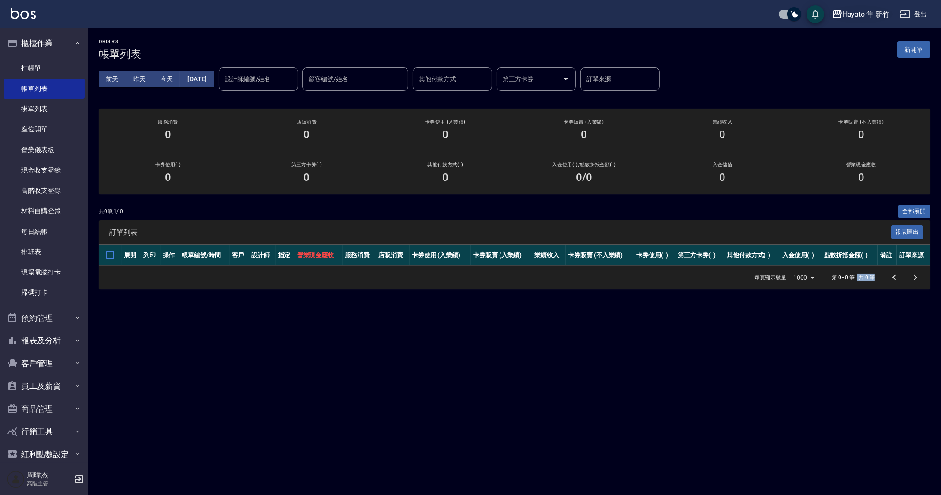
click at [850, 15] on div "Hayato 隼 新竹" at bounding box center [866, 14] width 47 height 11
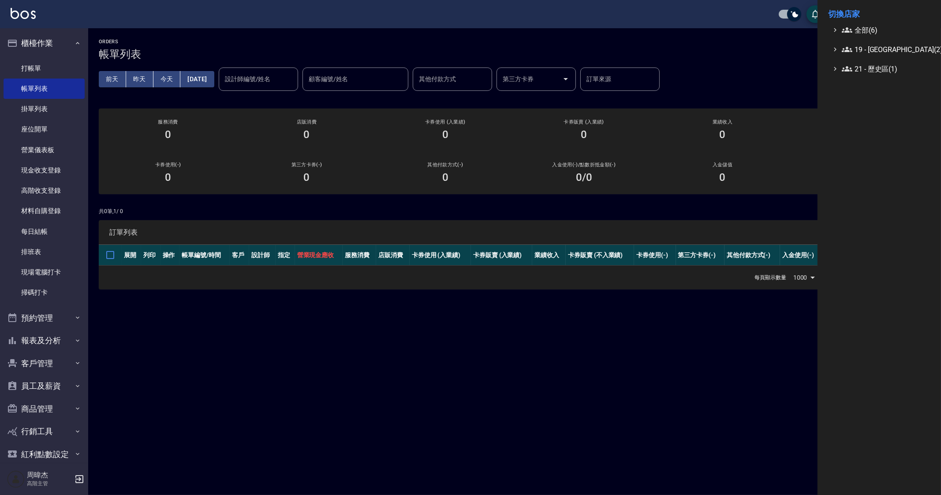
click at [856, 22] on li "切換店家" at bounding box center [880, 14] width 102 height 21
click at [860, 28] on span "全部(6)" at bounding box center [884, 30] width 85 height 11
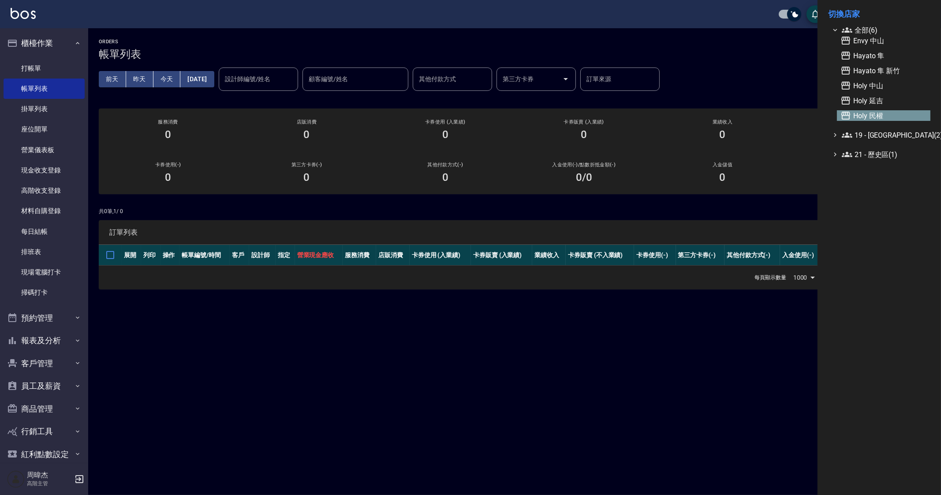
click at [903, 120] on span "Holy 民權" at bounding box center [884, 115] width 86 height 11
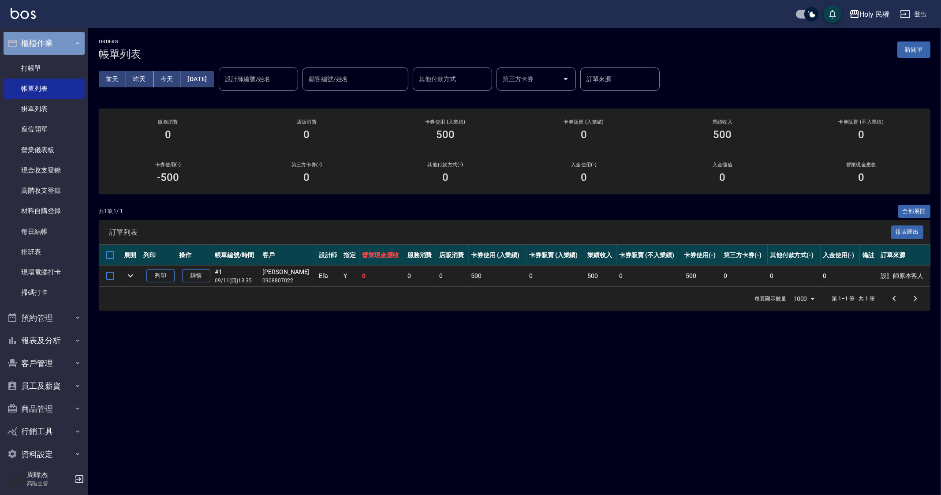
click at [67, 33] on button "櫃檯作業" at bounding box center [44, 43] width 81 height 23
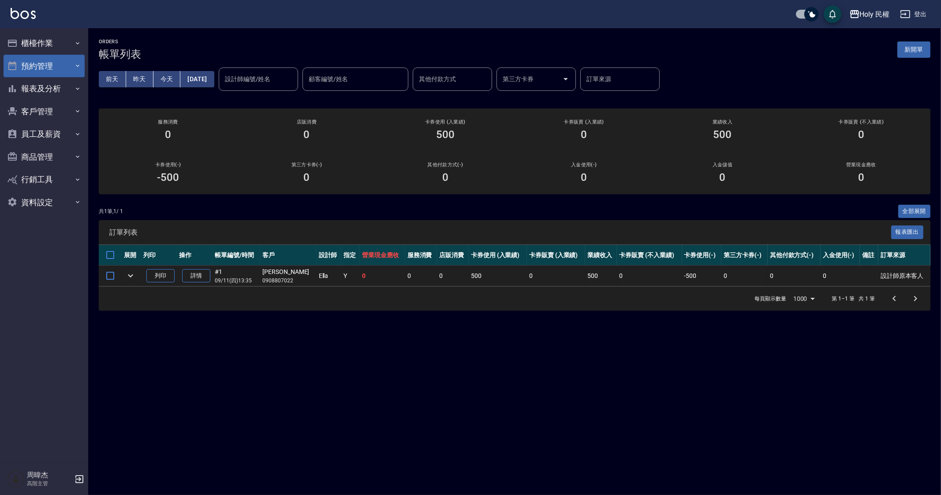
click at [60, 73] on button "預約管理" at bounding box center [44, 66] width 81 height 23
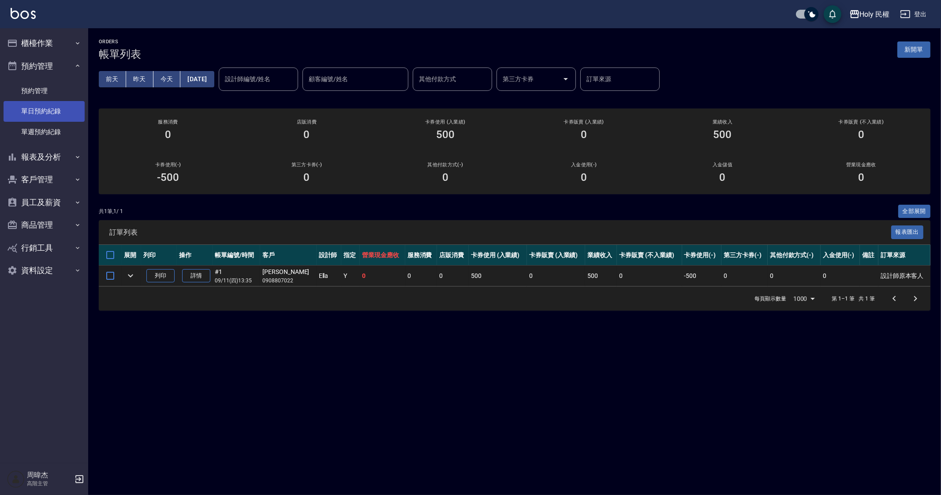
click at [57, 120] on link "單日預約紀錄" at bounding box center [44, 111] width 81 height 20
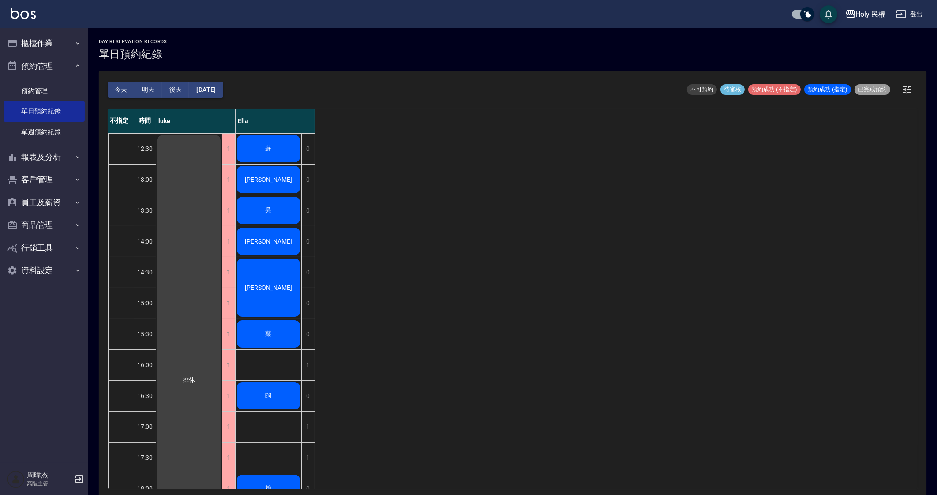
click at [158, 90] on button "明天" at bounding box center [148, 90] width 27 height 16
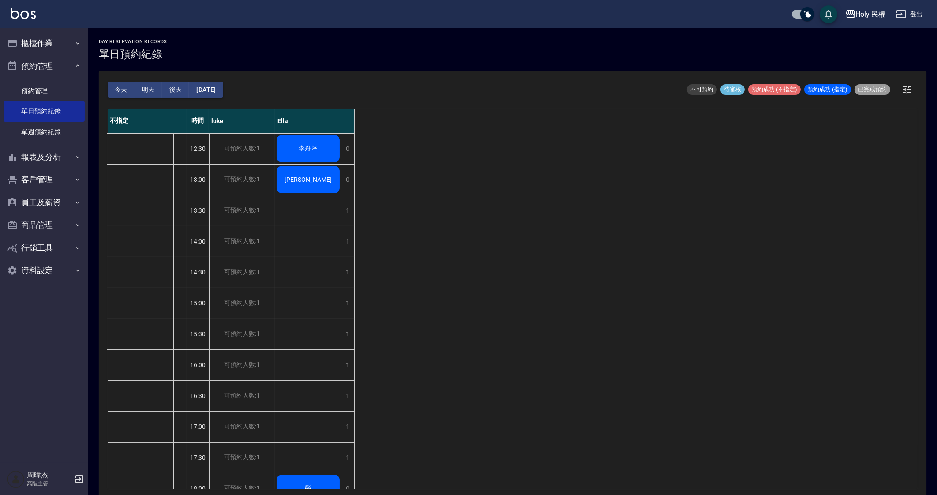
click at [121, 92] on button "今天" at bounding box center [121, 90] width 27 height 16
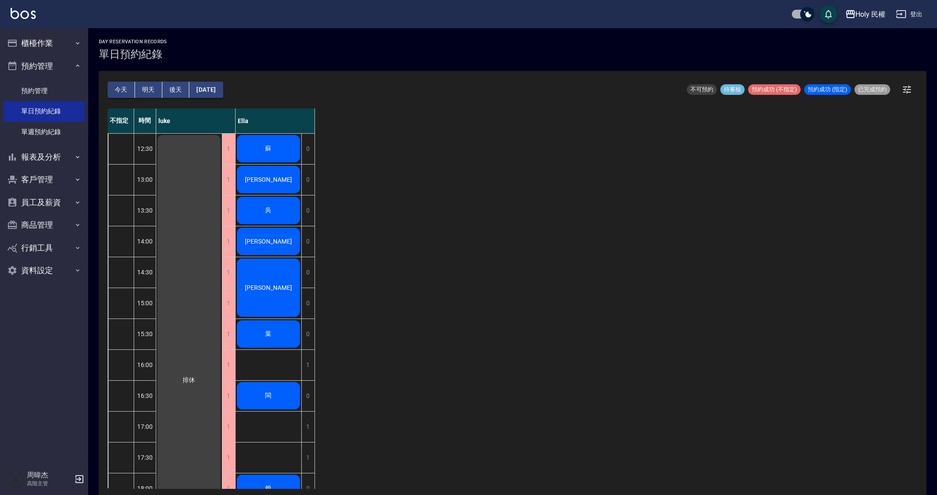
click at [461, 312] on div "不指定 時間 luke Ella 12:30 13:00 13:30 14:00 14:30 15:00 15:30 16:00 16:30 17:00 17…" at bounding box center [513, 299] width 810 height 380
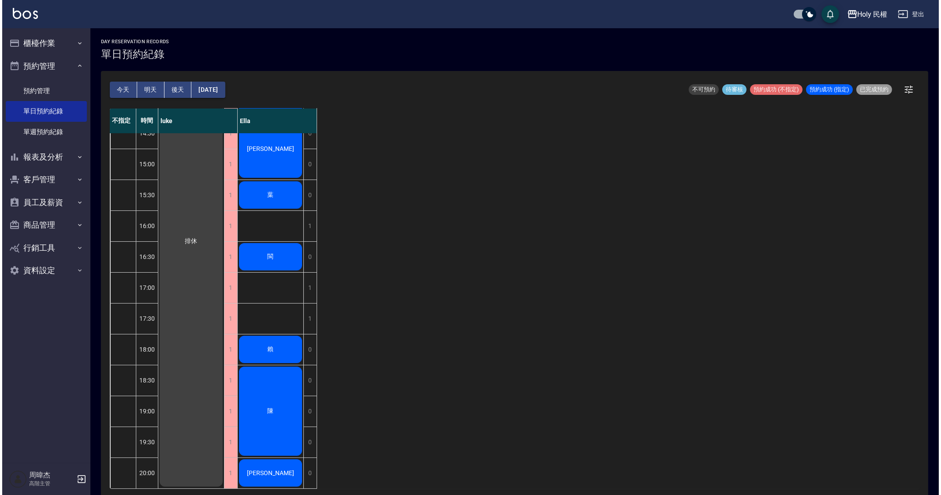
scroll to position [2, 0]
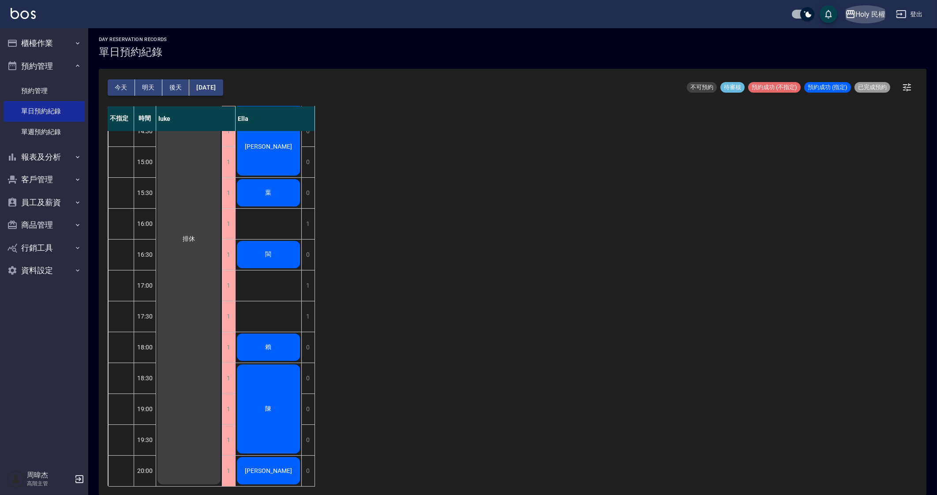
click at [863, 16] on div "Holy 民權" at bounding box center [871, 14] width 30 height 11
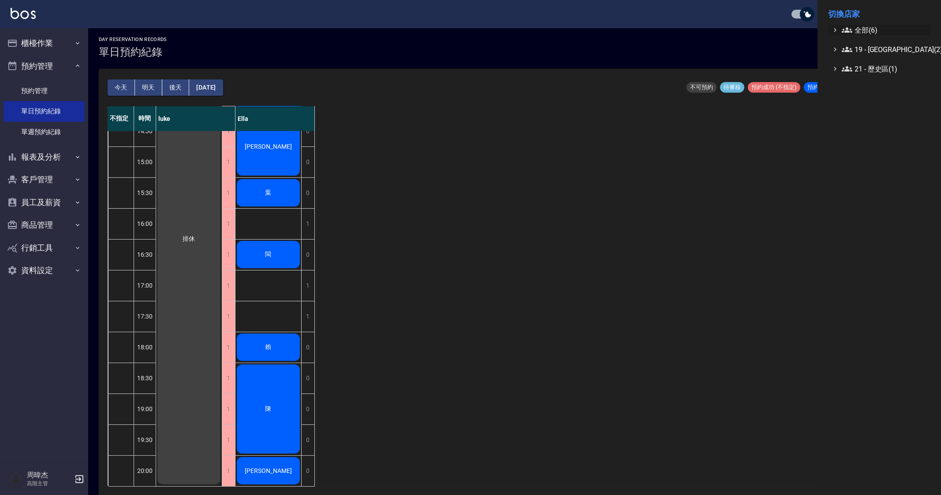
click at [867, 30] on span "全部(6)" at bounding box center [884, 30] width 85 height 11
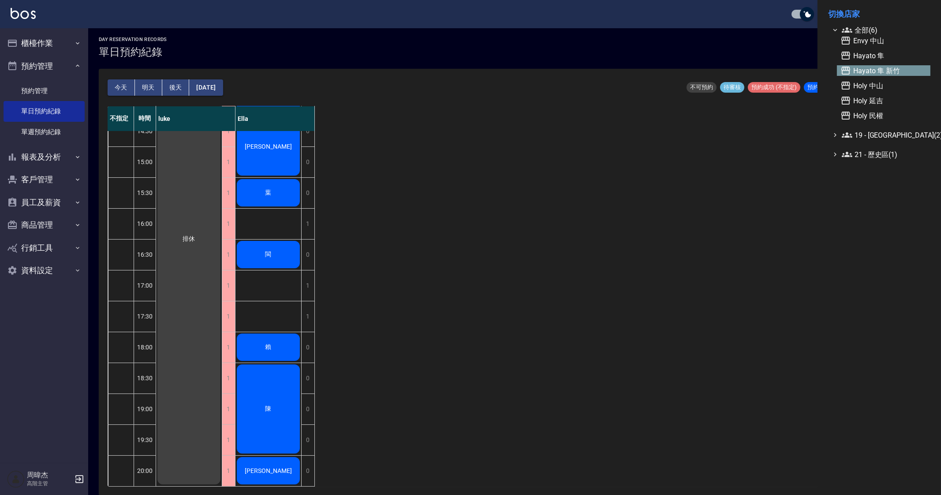
click at [900, 70] on span "Hayato 隼 新竹" at bounding box center [884, 70] width 86 height 11
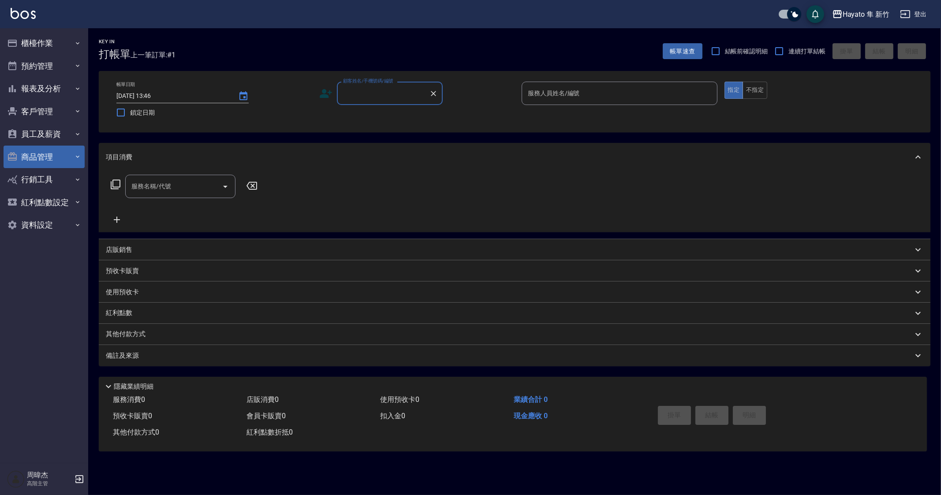
click at [57, 159] on button "商品管理" at bounding box center [44, 157] width 81 height 23
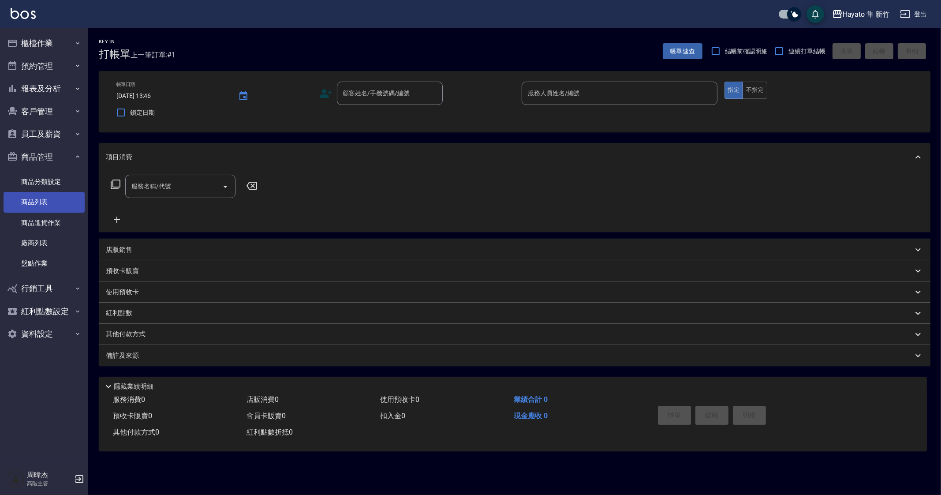
click at [69, 206] on link "商品列表" at bounding box center [44, 202] width 81 height 20
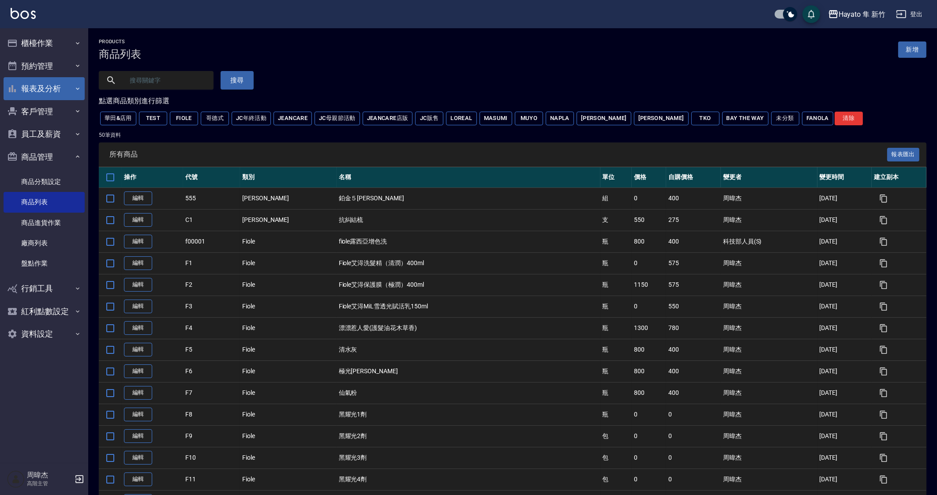
click at [60, 83] on button "報表及分析" at bounding box center [44, 88] width 81 height 23
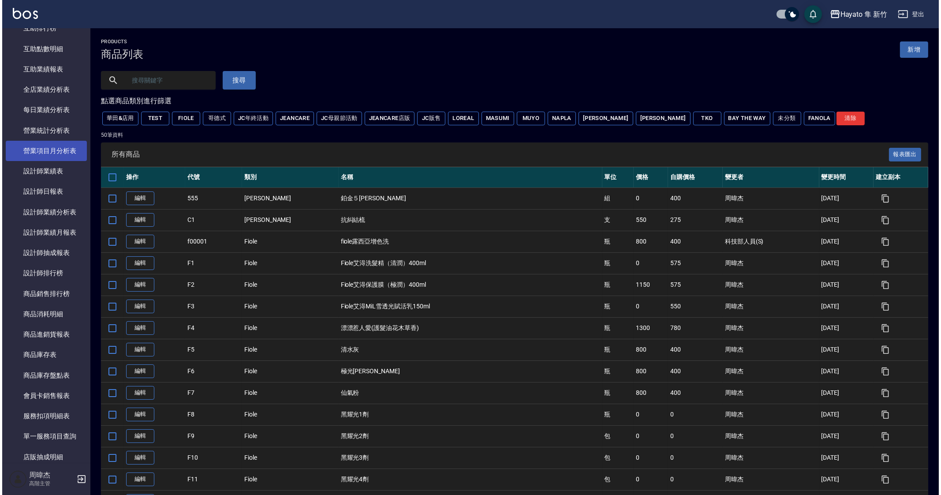
scroll to position [165, 0]
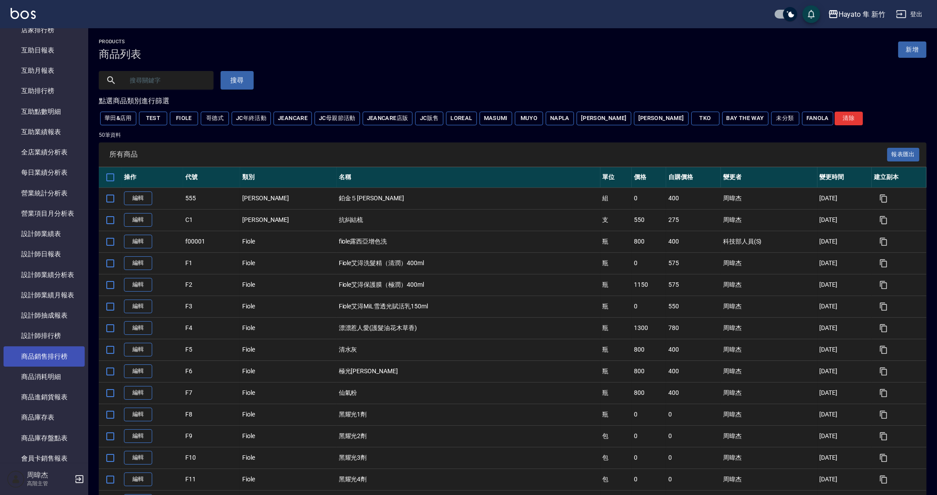
click at [55, 362] on link "商品銷售排行榜" at bounding box center [44, 356] width 81 height 20
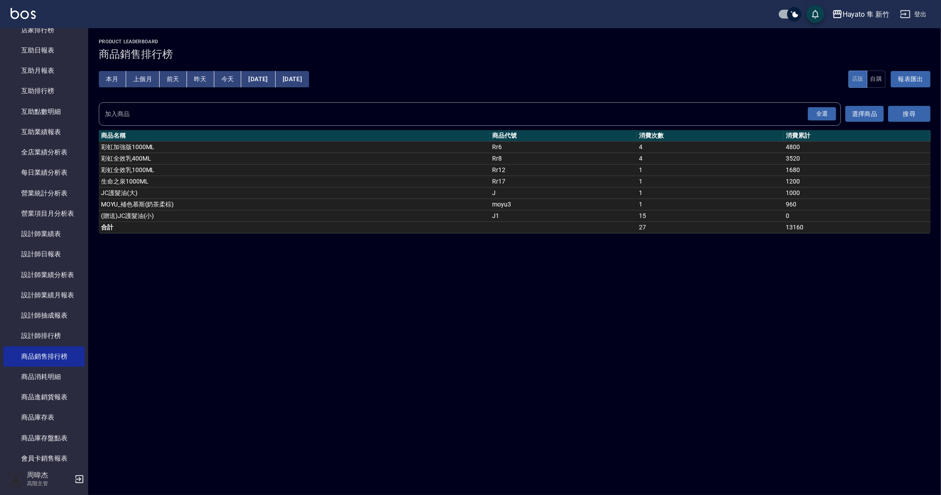
click at [144, 82] on button "上個月" at bounding box center [143, 79] width 34 height 16
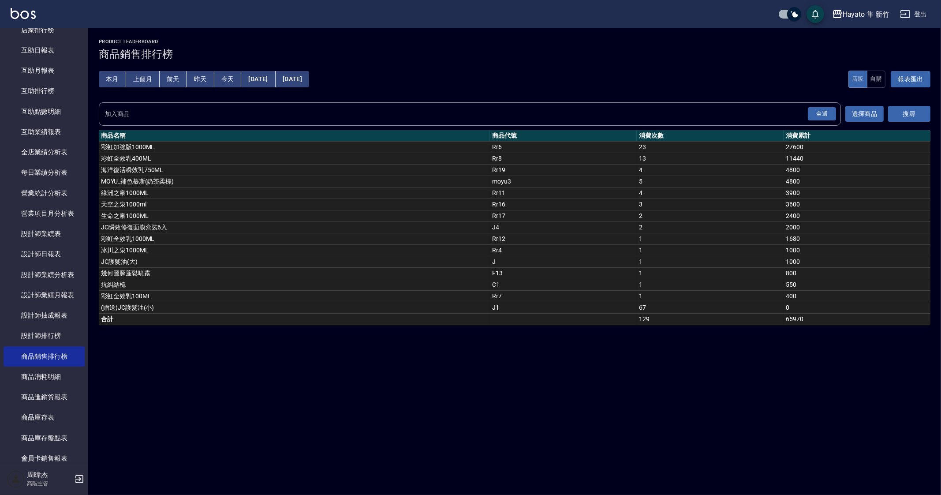
click at [119, 79] on button "本月" at bounding box center [112, 79] width 27 height 16
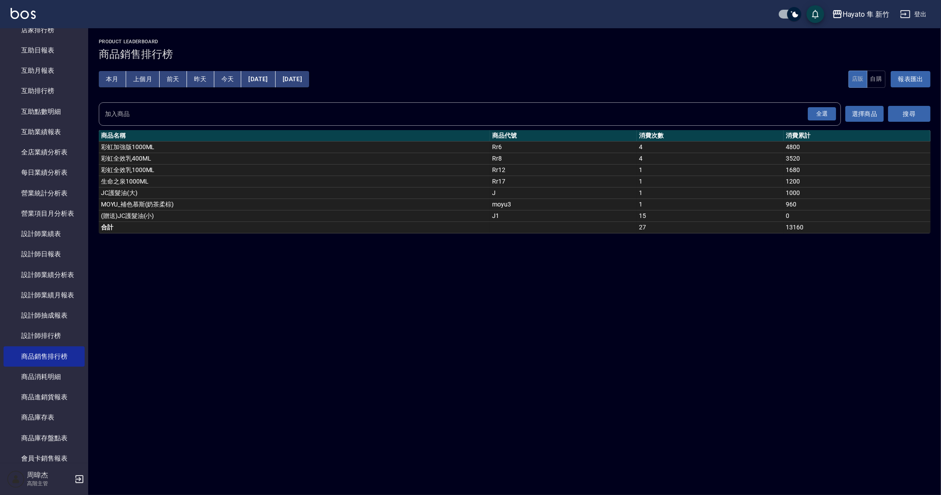
click at [140, 82] on button "上個月" at bounding box center [143, 79] width 34 height 16
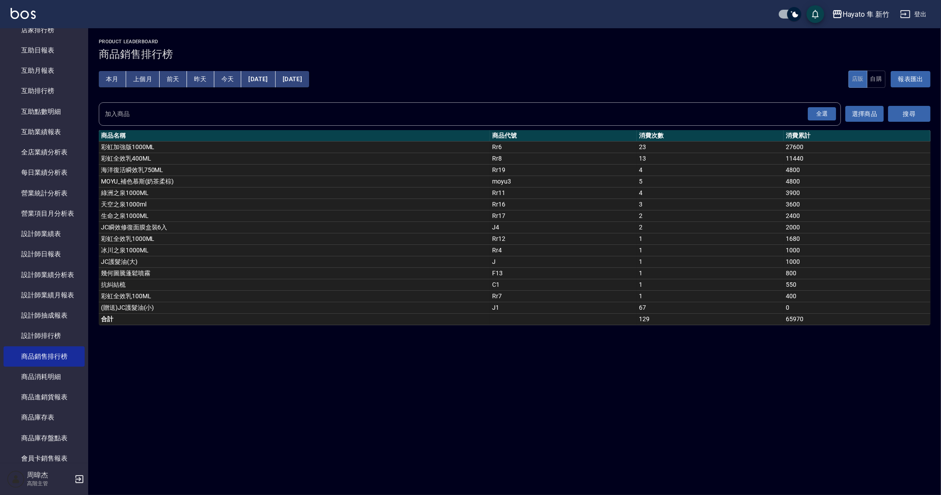
click at [275, 76] on button "[DATE]" at bounding box center [258, 79] width 34 height 16
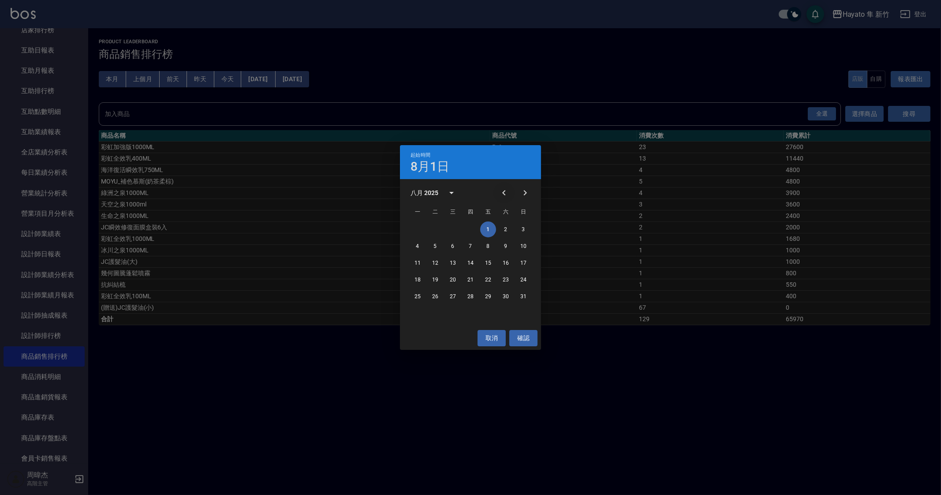
click at [502, 187] on button "Previous month" at bounding box center [504, 192] width 21 height 21
click at [432, 229] on button "1" at bounding box center [435, 229] width 16 height 16
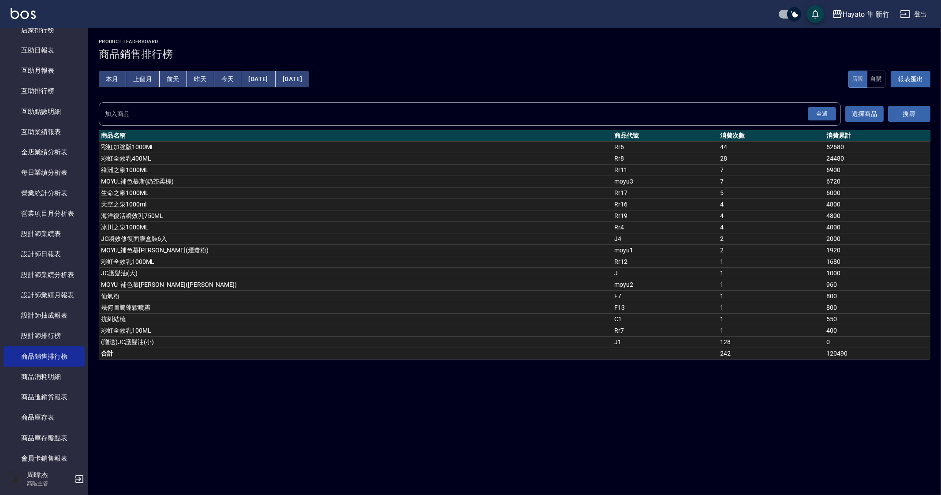
click at [321, 90] on div "本月 上個月 [DATE] [DATE] [DATE] [DATE] [DATE] 店販 自購 報表匯出" at bounding box center [515, 78] width 832 height 37
click at [309, 79] on button "[DATE]" at bounding box center [293, 79] width 34 height 16
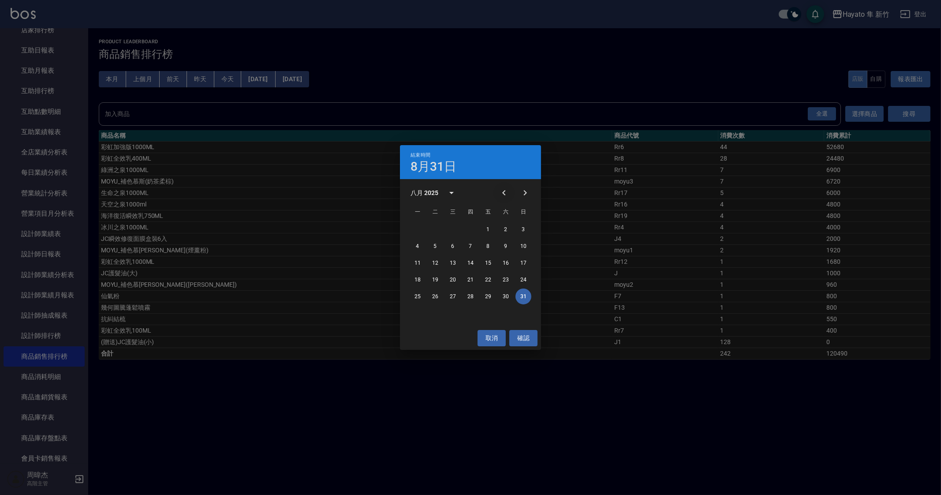
click at [510, 193] on button "Previous month" at bounding box center [504, 192] width 21 height 21
click at [472, 296] on button "31" at bounding box center [471, 297] width 16 height 16
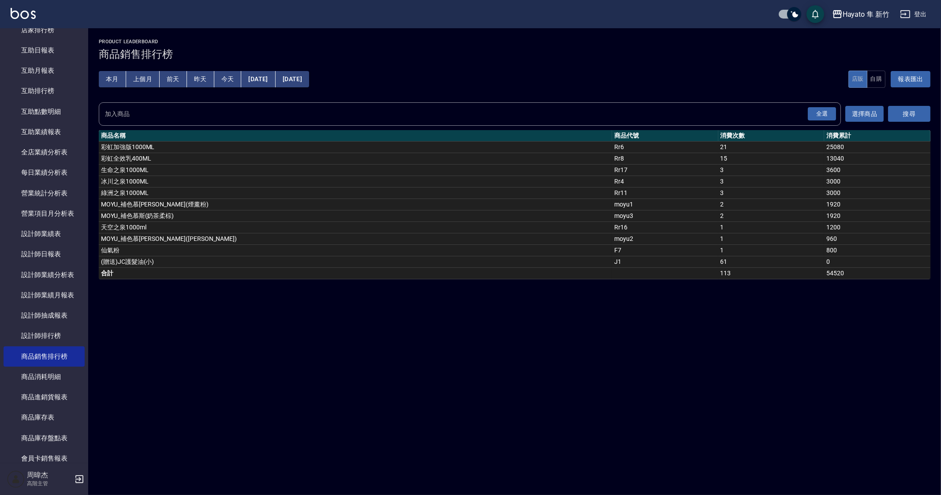
click at [115, 83] on button "本月" at bounding box center [112, 79] width 27 height 16
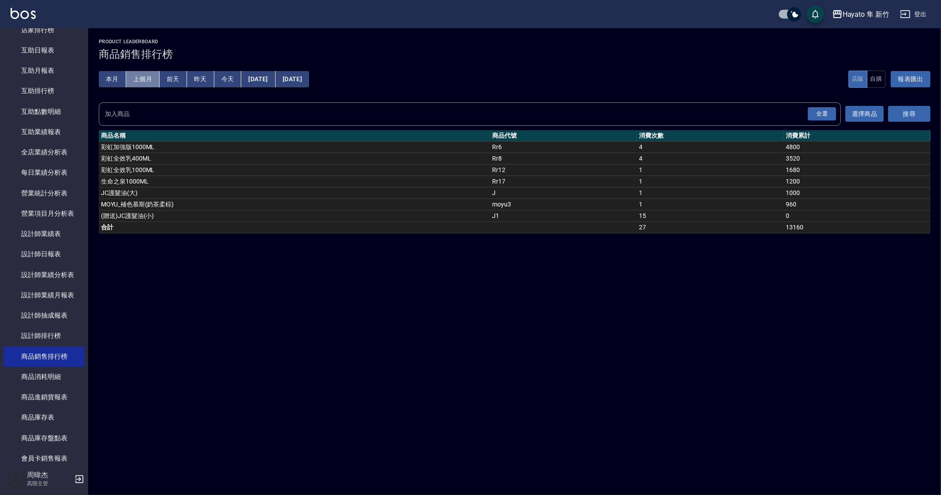
click at [139, 78] on button "上個月" at bounding box center [143, 79] width 34 height 16
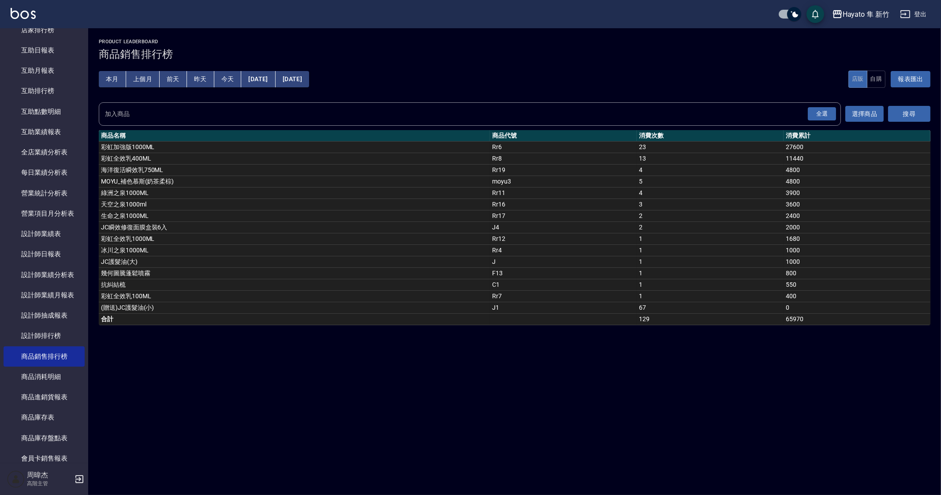
click at [546, 431] on div "Product LeaderBoard 商品銷售排行榜 本月 上個月 [DATE] [DATE] [DATE] [DATE] [DATE] 店販 自購 報表匯…" at bounding box center [470, 247] width 941 height 495
click at [634, 443] on div "Product LeaderBoard 商品銷售排行榜 本月 上個月 [DATE] [DATE] [DATE] [DATE] [DATE] 店販 自購 報表匯…" at bounding box center [470, 247] width 941 height 495
click at [629, 467] on div "Product LeaderBoard 商品銷售排行榜 本月 上個月 [DATE] [DATE] [DATE] [DATE] [DATE] 店販 自購 報表匯…" at bounding box center [470, 247] width 941 height 495
click at [366, 382] on div "Product LeaderBoard 商品銷售排行榜 本月 上個月 [DATE] [DATE] [DATE] [DATE] [DATE] 店販 自購 報表匯…" at bounding box center [470, 247] width 941 height 495
drag, startPoint x: 112, startPoint y: 288, endPoint x: 586, endPoint y: 288, distance: 473.4
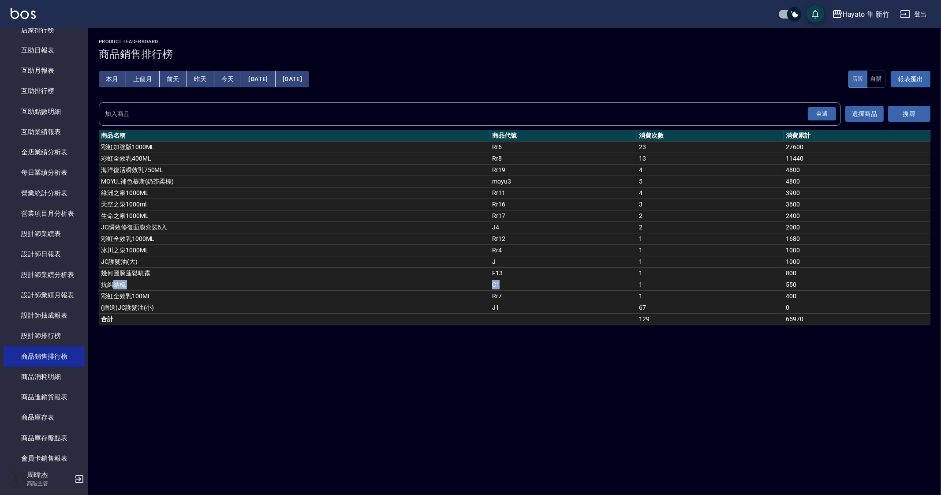
click at [586, 288] on tr "抗糾結梳 C1 1 550" at bounding box center [515, 284] width 832 height 11
click at [602, 352] on div "Product LeaderBoard 商品銷售排行榜 本月 上個月 [DATE] [DATE] [DATE] [DATE] [DATE] 店販 自購 報表匯…" at bounding box center [470, 247] width 941 height 495
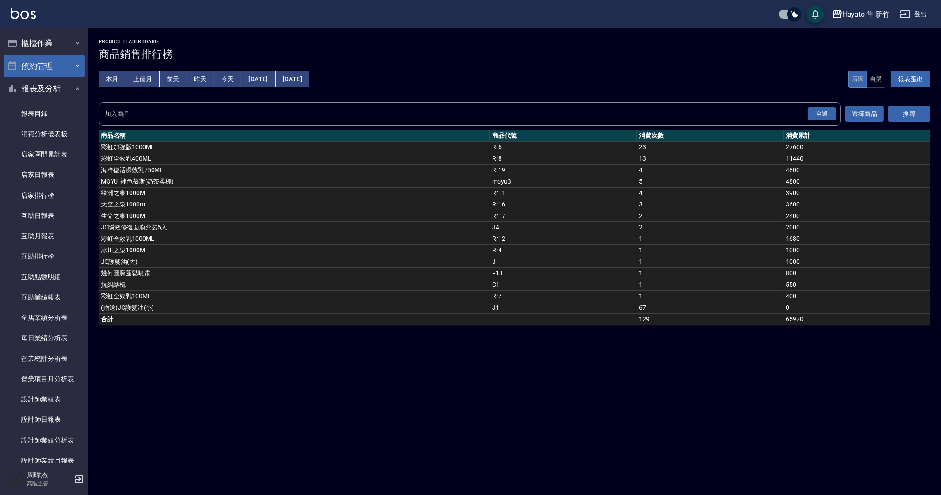
click at [34, 55] on button "預約管理" at bounding box center [44, 66] width 81 height 23
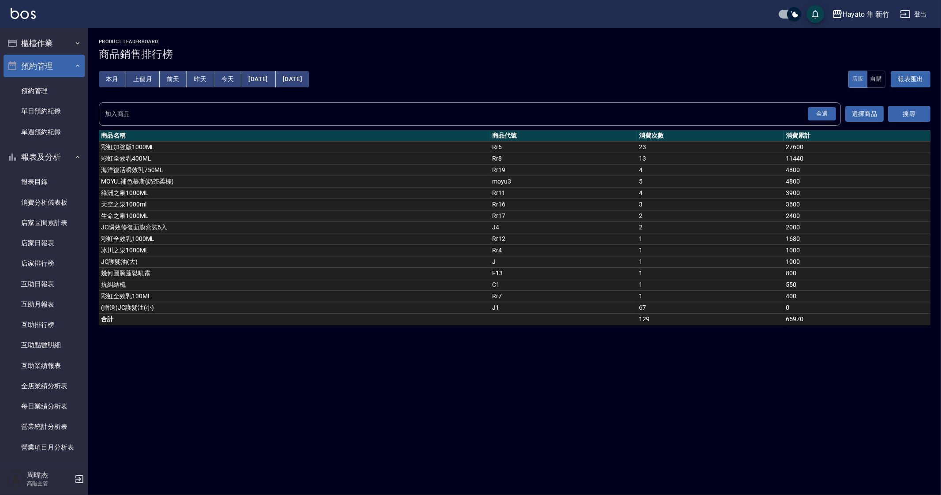
click at [41, 65] on button "預約管理" at bounding box center [44, 66] width 81 height 23
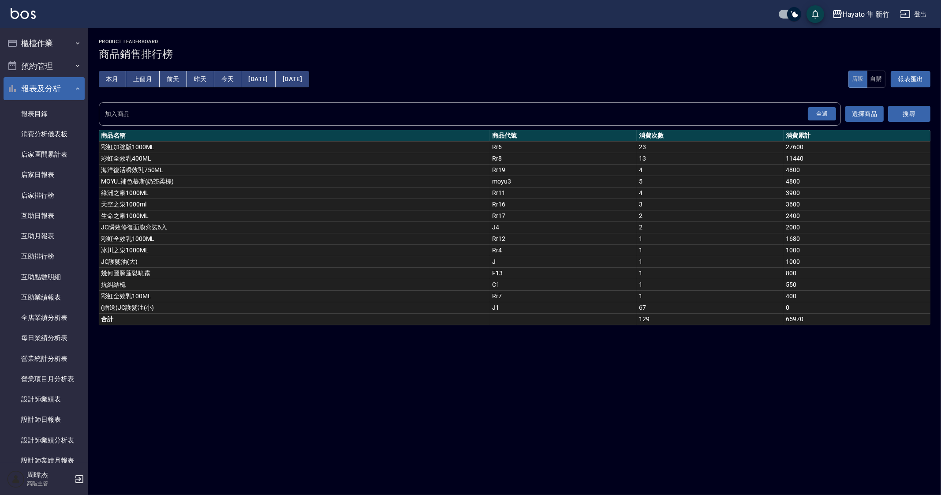
click at [59, 79] on button "報表及分析" at bounding box center [44, 88] width 81 height 23
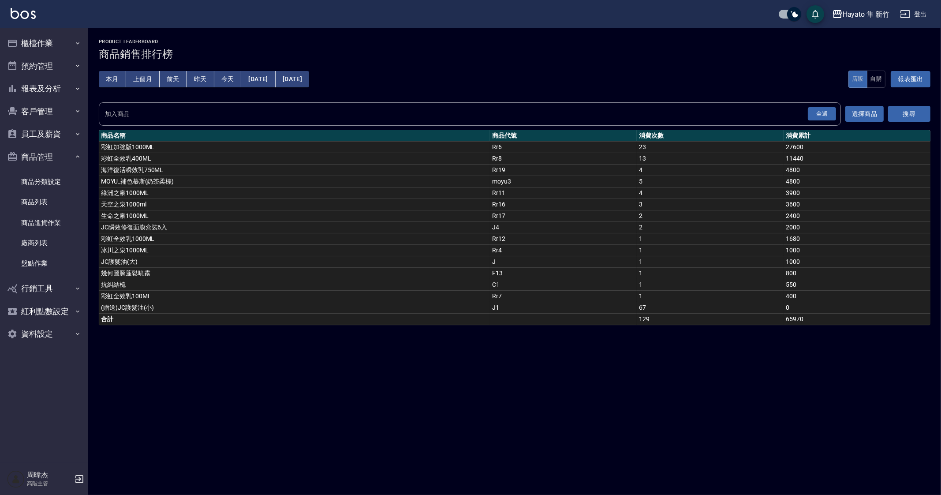
click at [59, 25] on div "Hayato 隼 [PERSON_NAME]出" at bounding box center [470, 14] width 941 height 28
click at [56, 36] on button "櫃檯作業" at bounding box center [44, 43] width 81 height 23
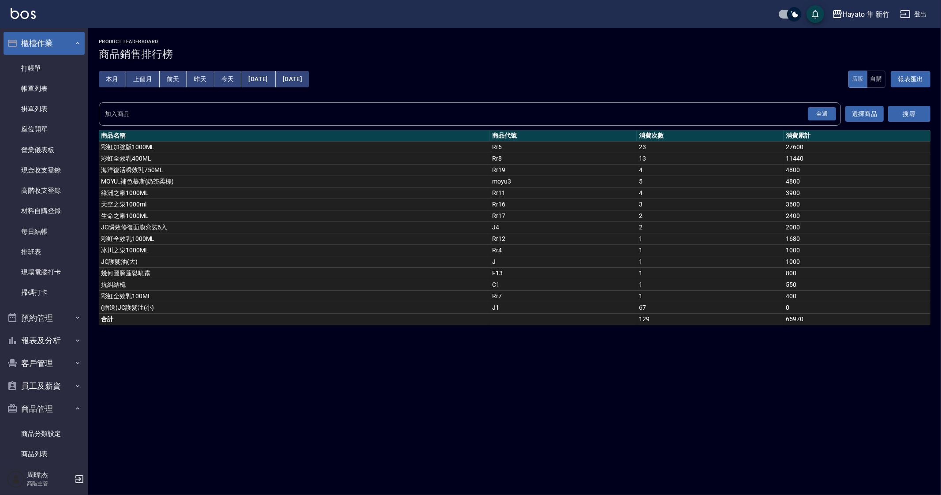
click at [56, 43] on button "櫃檯作業" at bounding box center [44, 43] width 81 height 23
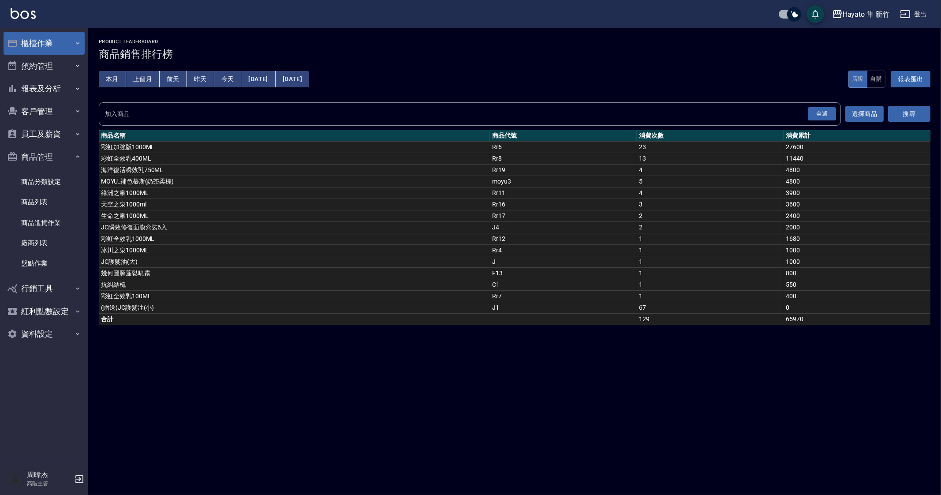
click at [56, 43] on button "櫃檯作業" at bounding box center [44, 43] width 81 height 23
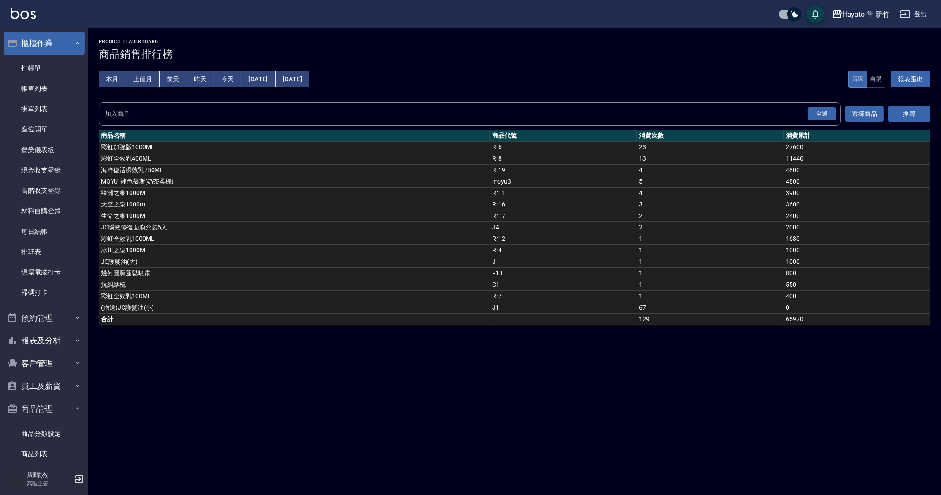
click at [56, 43] on button "櫃檯作業" at bounding box center [44, 43] width 81 height 23
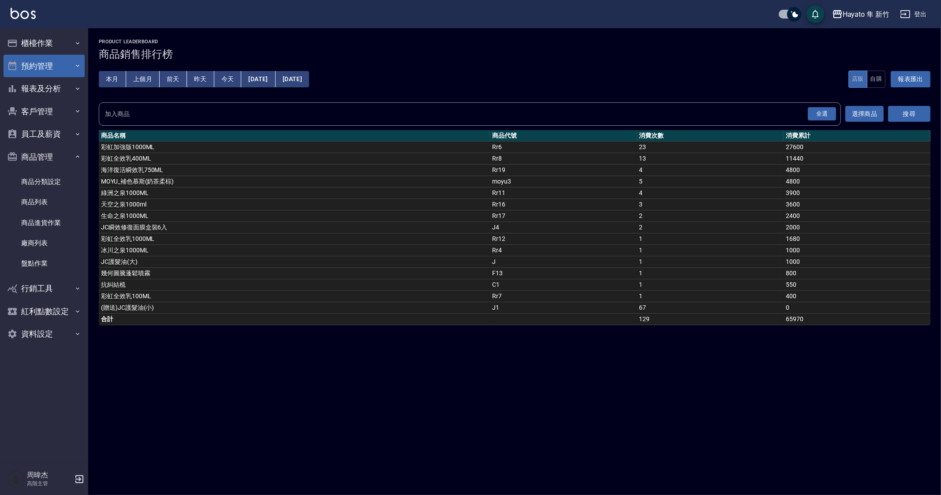
click at [56, 74] on button "預約管理" at bounding box center [44, 66] width 81 height 23
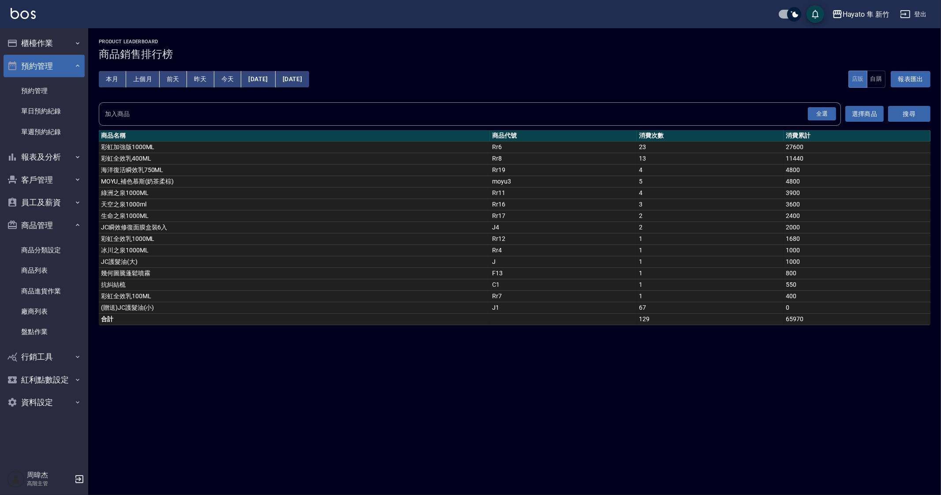
click at [64, 68] on button "預約管理" at bounding box center [44, 66] width 81 height 23
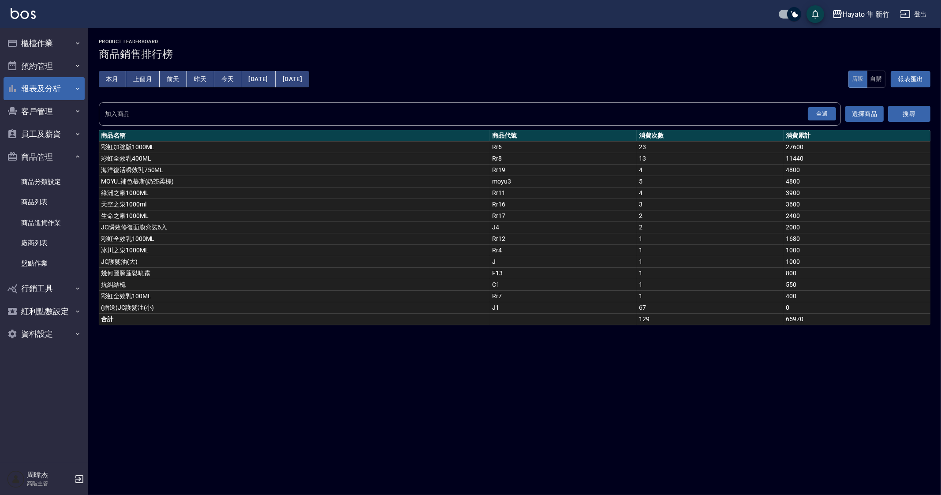
click at [67, 90] on button "報表及分析" at bounding box center [44, 88] width 81 height 23
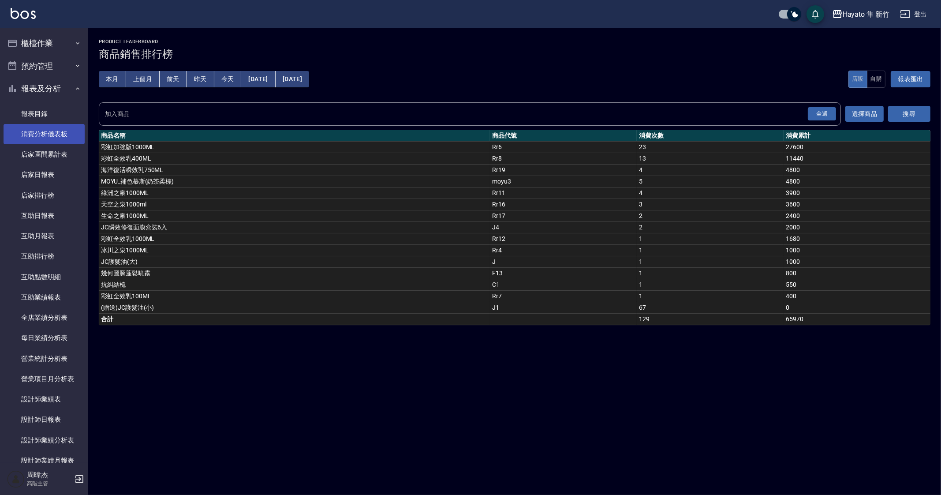
click at [68, 135] on link "消費分析儀表板" at bounding box center [44, 134] width 81 height 20
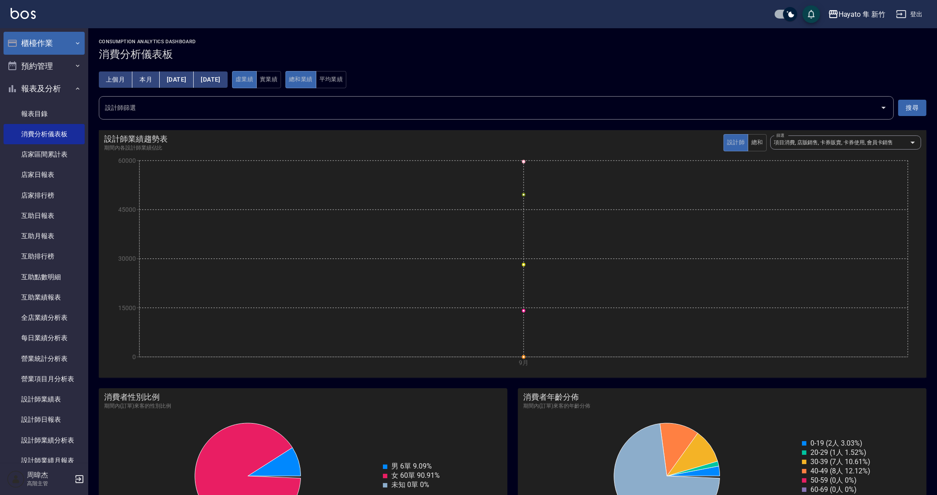
click at [74, 45] on icon "button" at bounding box center [77, 43] width 7 height 7
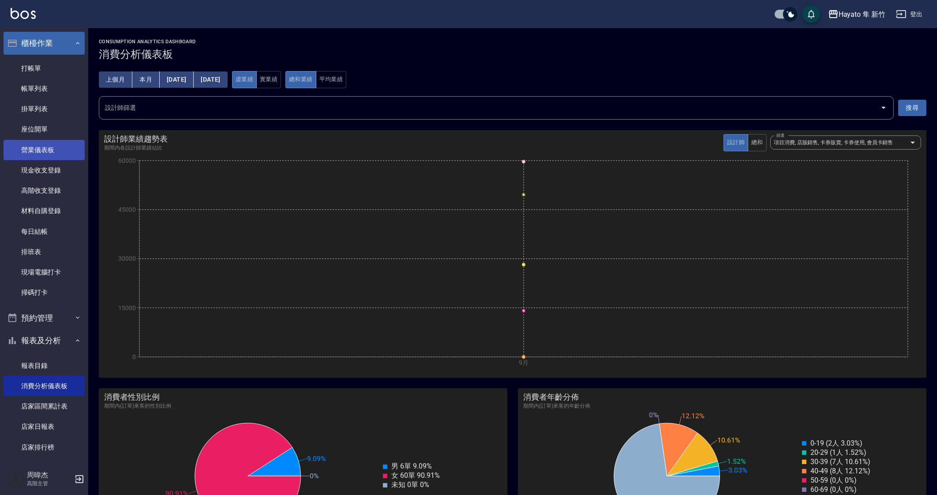
click at [56, 150] on link "營業儀表板" at bounding box center [44, 150] width 81 height 20
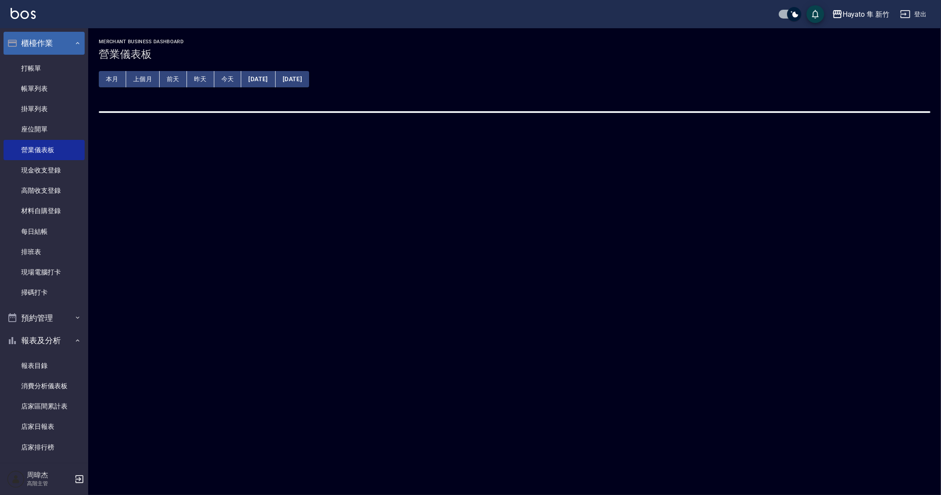
click at [141, 74] on button "上個月" at bounding box center [143, 79] width 34 height 16
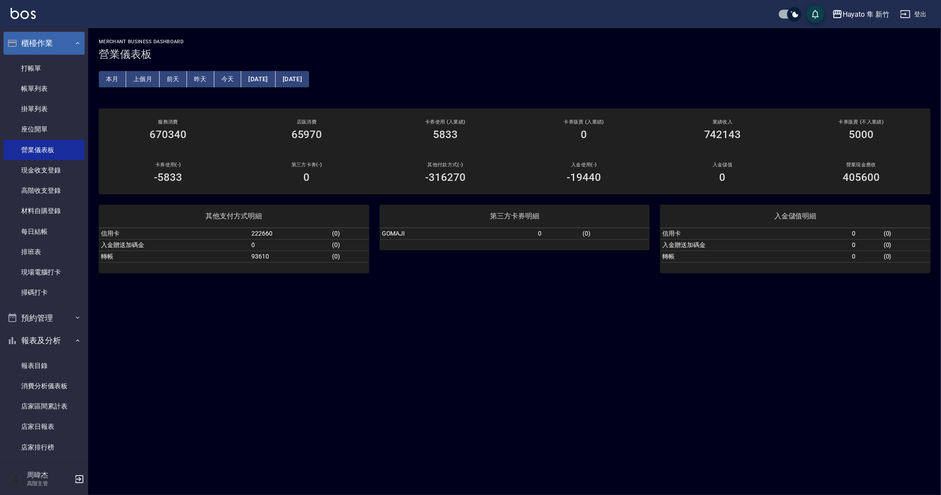
click at [544, 388] on div "MERCHANT BUSINESS DASHBOARD 營業儀表板 本月 上個月 [DATE] [DATE] [DATE] [DATE] [DATE] 服務消…" at bounding box center [470, 247] width 941 height 495
drag, startPoint x: 746, startPoint y: 349, endPoint x: 688, endPoint y: 337, distance: 58.7
click at [738, 354] on div "MERCHANT BUSINESS DASHBOARD 營業儀表板 本月 上個月 [DATE] [DATE] [DATE] [DATE] [DATE] 服務消…" at bounding box center [470, 247] width 941 height 495
click at [472, 314] on div "MERCHANT BUSINESS DASHBOARD 營業儀表板 本月 上個月 [DATE] [DATE] [DATE] [DATE] [DATE] 服務消…" at bounding box center [470, 247] width 941 height 495
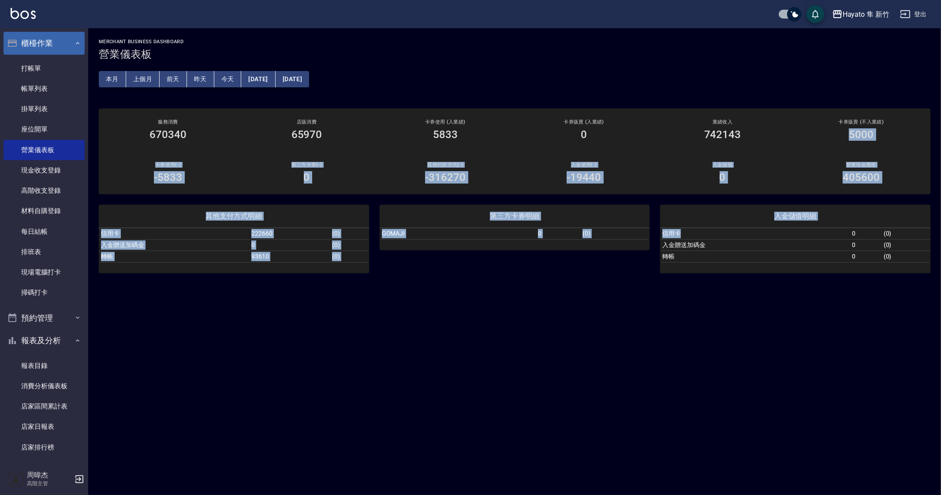
drag, startPoint x: 842, startPoint y: 127, endPoint x: 847, endPoint y: 270, distance: 143.0
click at [844, 255] on div "MERCHANT BUSINESS DASHBOARD 營業儀表板 本月 上個月 [DATE] [DATE] [DATE] [DATE] [DATE] 服務消…" at bounding box center [514, 155] width 853 height 255
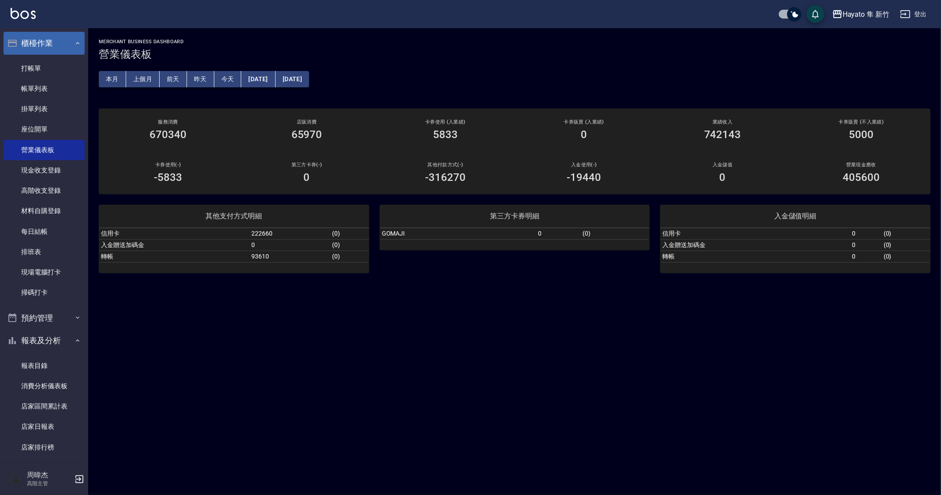
click at [812, 345] on div "MERCHANT BUSINESS DASHBOARD 營業儀表板 本月 上個月 [DATE] [DATE] [DATE] [DATE] [DATE] 服務消…" at bounding box center [470, 247] width 941 height 495
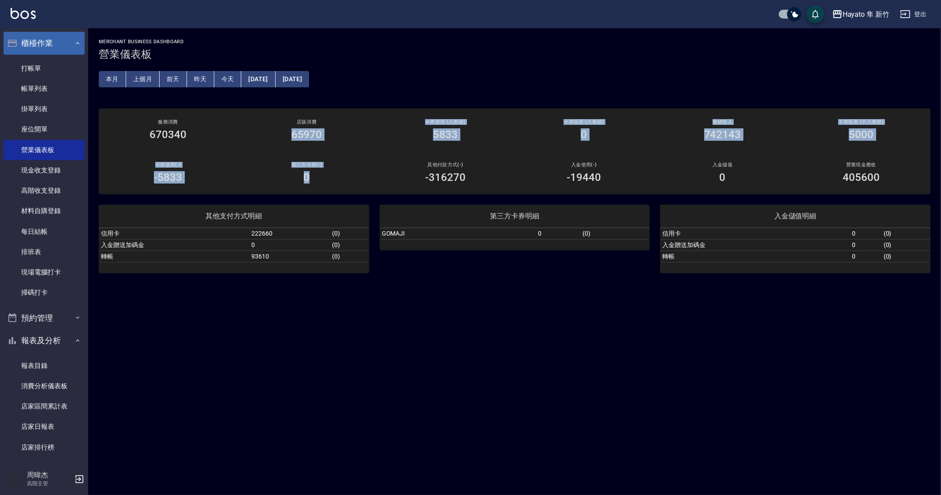
drag, startPoint x: 292, startPoint y: 136, endPoint x: 584, endPoint y: 306, distance: 337.5
click at [431, 205] on div "MERCHANT BUSINESS DASHBOARD 營業儀表板 本月 上個月 [DATE] [DATE] [DATE] [DATE] [DATE] 服務消…" at bounding box center [514, 155] width 853 height 255
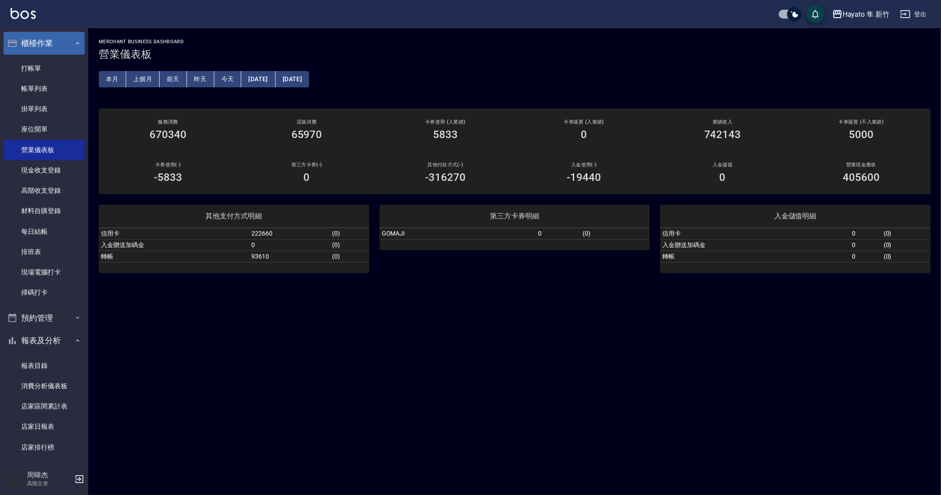
click at [549, 334] on div "MERCHANT BUSINESS DASHBOARD 營業儀表板 本月 上個月 [DATE] [DATE] [DATE] [DATE] [DATE] 服務消…" at bounding box center [470, 247] width 941 height 495
click at [269, 78] on button "[DATE]" at bounding box center [258, 79] width 34 height 16
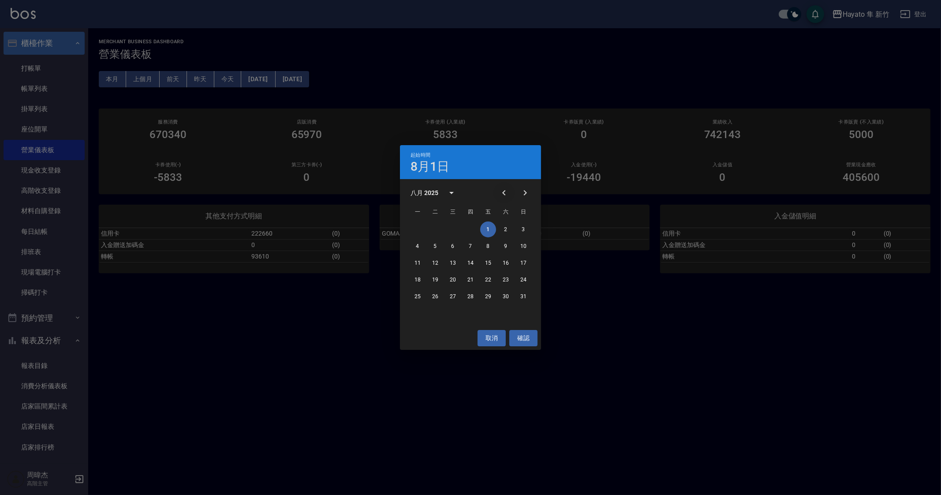
click at [504, 195] on icon "Previous month" at bounding box center [504, 192] width 11 height 11
click at [435, 229] on button "1" at bounding box center [435, 229] width 16 height 16
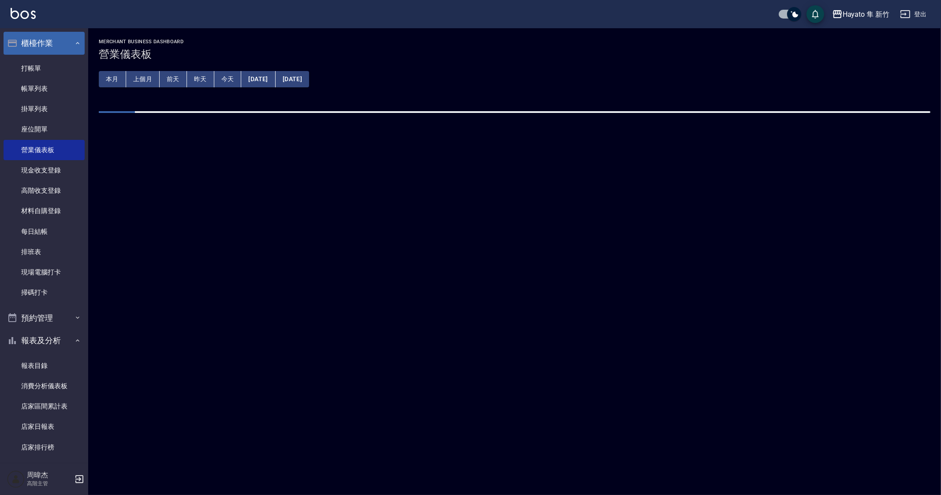
click at [309, 76] on button "[DATE]" at bounding box center [293, 79] width 34 height 16
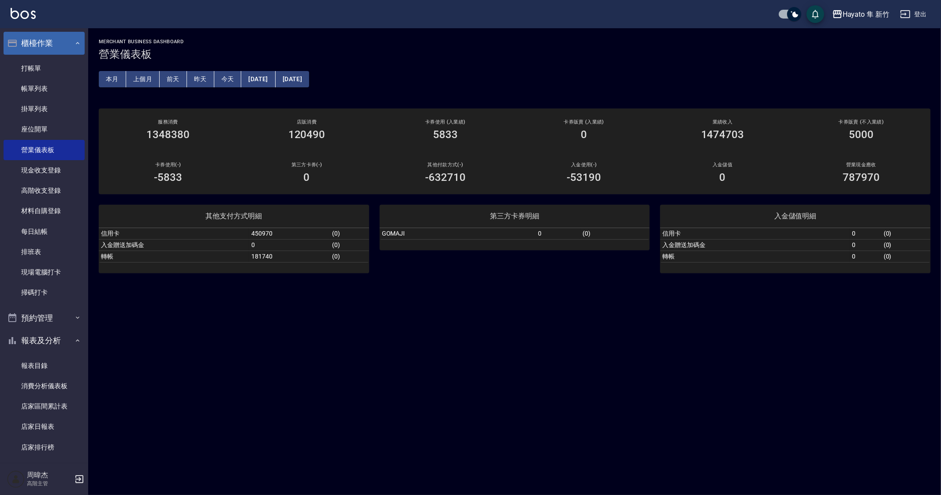
click at [309, 77] on button "[DATE]" at bounding box center [293, 79] width 34 height 16
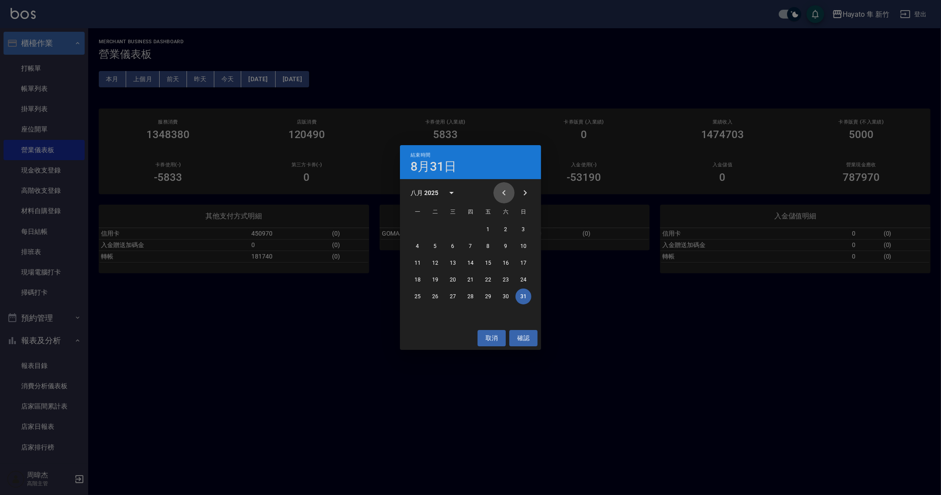
click at [502, 191] on icon "Previous month" at bounding box center [504, 192] width 11 height 11
click at [472, 299] on button "31" at bounding box center [471, 297] width 16 height 16
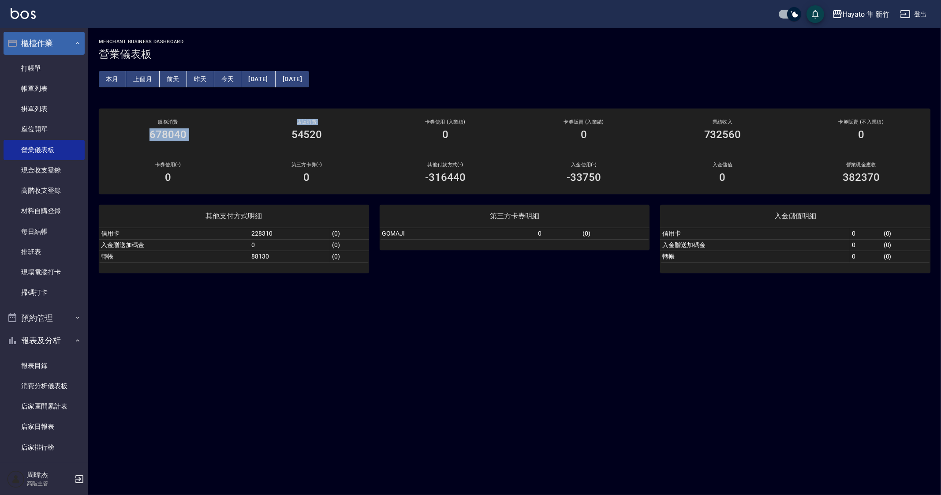
drag, startPoint x: 145, startPoint y: 136, endPoint x: 276, endPoint y: 137, distance: 131.5
click at [276, 137] on div "服務消費 678040 店販消費 54520 卡券使用 (入業績) 0 卡券販賣 (入業績) 0 業績收入 732560 卡券販賣 (不入業績) 0 卡券使用…" at bounding box center [515, 152] width 832 height 86
click at [462, 294] on div "MERCHANT BUSINESS DASHBOARD 營業儀表板 本月 上個月 [DATE] [DATE] [DATE] [DATE] [DATE] 服務消…" at bounding box center [470, 247] width 941 height 495
click at [116, 82] on button "本月" at bounding box center [112, 79] width 27 height 16
drag, startPoint x: 564, startPoint y: 381, endPoint x: 587, endPoint y: 493, distance: 114.4
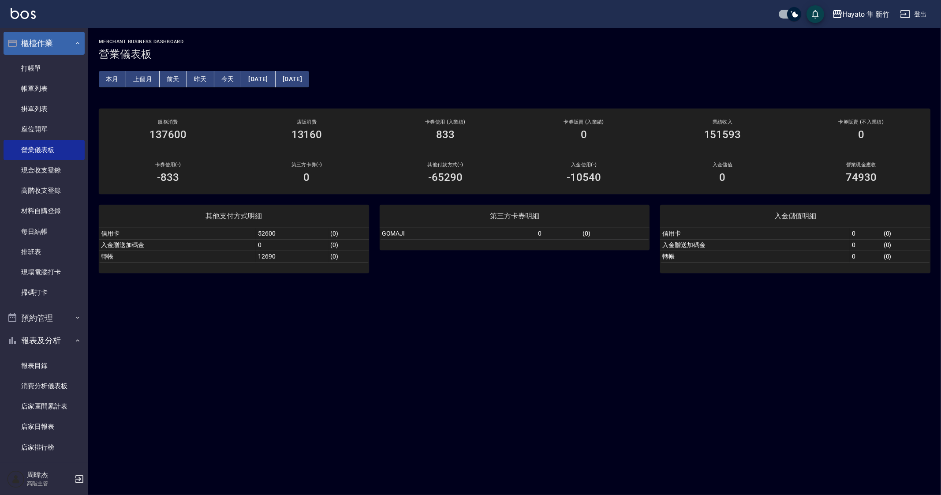
click at [562, 386] on div "MERCHANT BUSINESS DASHBOARD 營業儀表板 本月 上個月 [DATE] [DATE] [DATE] [DATE] [DATE] 服務消…" at bounding box center [470, 247] width 941 height 495
click at [603, 418] on div "MERCHANT BUSINESS DASHBOARD 營業儀表板 本月 上個月 [DATE] [DATE] [DATE] [DATE] [DATE] 服務消…" at bounding box center [470, 247] width 941 height 495
click at [42, 71] on link "打帳單" at bounding box center [44, 68] width 81 height 20
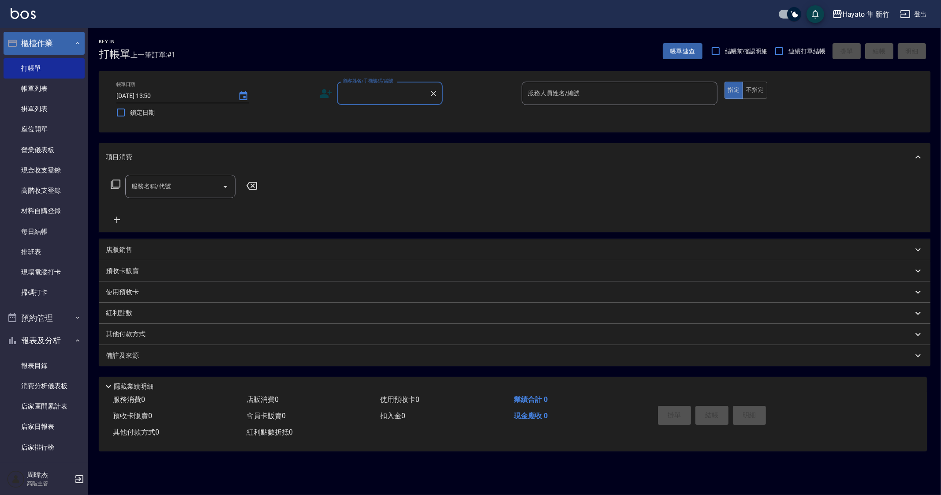
click at [30, 42] on button "櫃檯作業" at bounding box center [44, 43] width 81 height 23
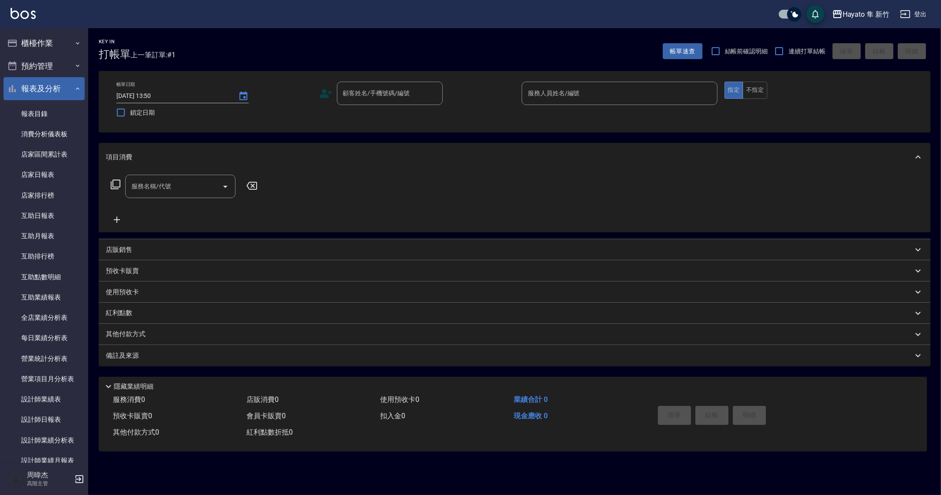
click at [40, 86] on button "報表及分析" at bounding box center [44, 88] width 81 height 23
